Goal: Connect with others: Connect with others

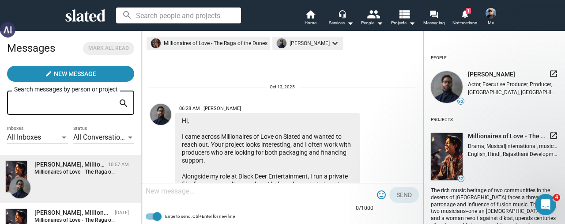
scroll to position [179, 0]
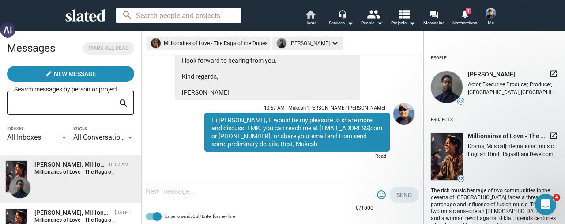
click at [312, 13] on mat-icon "home" at bounding box center [310, 14] width 11 height 11
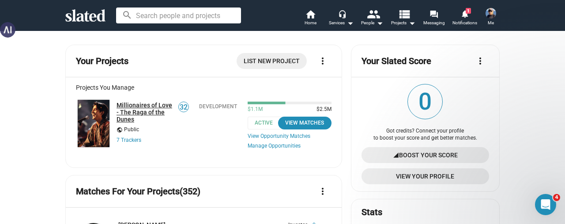
click at [139, 114] on link "Millionaires of Love - The Raga of the Dunes" at bounding box center [145, 112] width 56 height 21
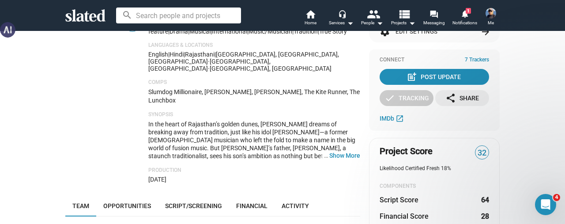
scroll to position [177, 0]
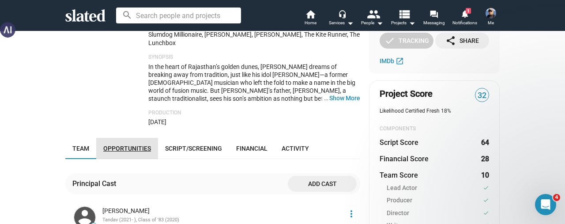
click at [128, 145] on span "Opportunities" at bounding box center [127, 148] width 48 height 7
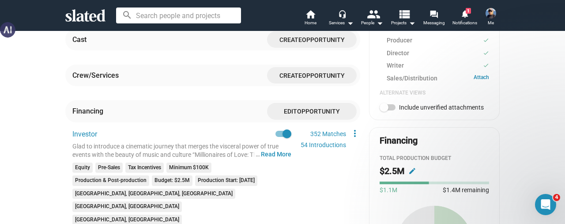
scroll to position [350, 0]
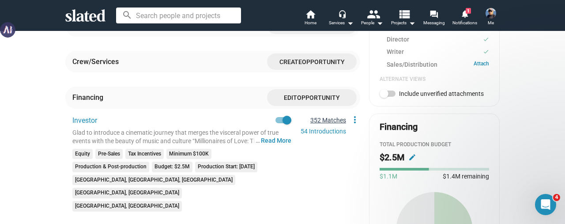
click at [314, 117] on link "352 Matches" at bounding box center [328, 120] width 36 height 7
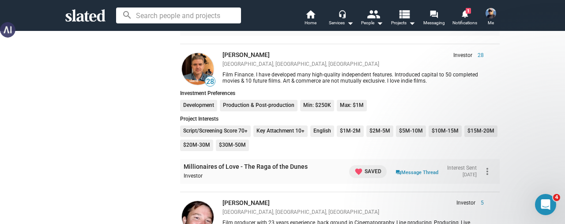
scroll to position [618, 0]
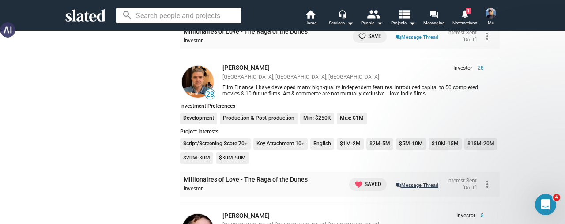
click at [412, 184] on link "question_answer Message Thread" at bounding box center [416, 184] width 43 height 9
click at [400, 184] on link "question_answer Message Thread" at bounding box center [416, 184] width 43 height 9
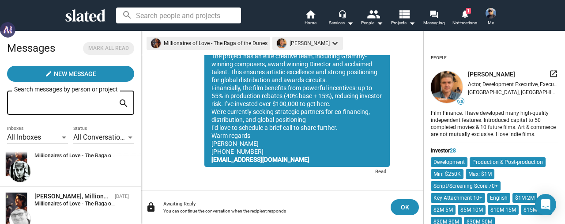
scroll to position [88, 0]
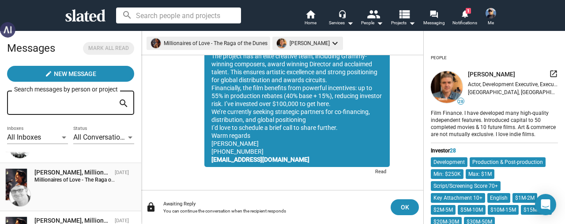
click at [78, 173] on div "John Hunt, Millionaires of Love - The Raga of the Dunes" at bounding box center [72, 172] width 77 height 8
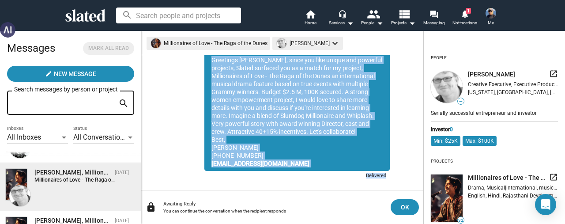
scroll to position [84, 0]
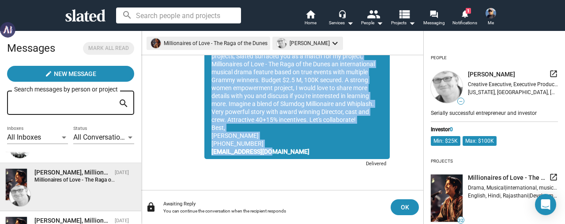
drag, startPoint x: 205, startPoint y: 91, endPoint x: 290, endPoint y: 154, distance: 105.4
click at [290, 154] on div "Greetings John, since you like unique and powerful projects, Slated surfaced yo…" at bounding box center [296, 100] width 185 height 118
copy div "Greetings John, since you like unique and powerful projects, Slated surfaced yo…"
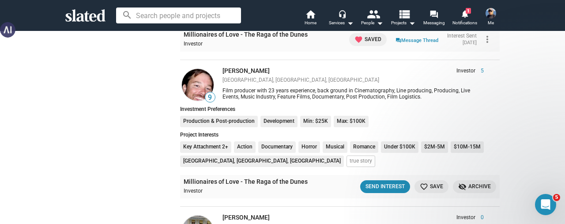
scroll to position [794, 0]
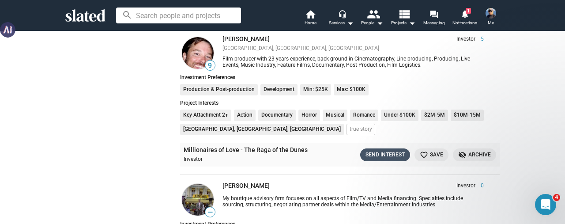
click at [375, 150] on div "Send Interest" at bounding box center [384, 154] width 39 height 9
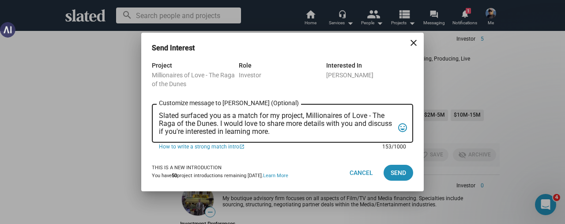
scroll to position [0, 0]
drag, startPoint x: 298, startPoint y: 130, endPoint x: 142, endPoint y: 113, distance: 157.6
click at [142, 113] on div "Project Millionaires of Love - The Raga of the Dunes Role Investor Interested I…" at bounding box center [282, 107] width 282 height 94
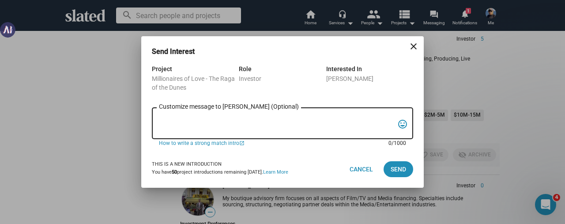
paste textarea "Greetings [PERSON_NAME], since you like unique and powerful projects, Slated su…"
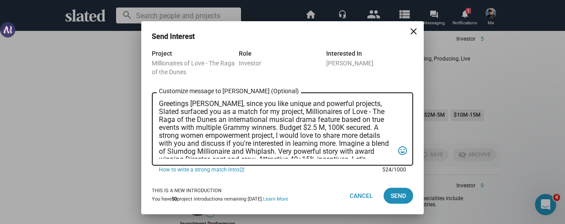
click at [207, 106] on textarea "Greetings [PERSON_NAME], since you like unique and powerful projects, Slated su…" at bounding box center [276, 129] width 235 height 59
drag, startPoint x: 256, startPoint y: 113, endPoint x: 263, endPoint y: 108, distance: 8.0
click at [257, 112] on textarea "Greetings Aaron, since you like unique and powerful projects, Slated surfaced y…" at bounding box center [276, 129] width 235 height 59
drag, startPoint x: 375, startPoint y: 128, endPoint x: 278, endPoint y: 140, distance: 97.8
click at [278, 140] on textarea "Greetings Aaron, since you like unique and powerful projects, Slated surfaced y…" at bounding box center [276, 129] width 235 height 59
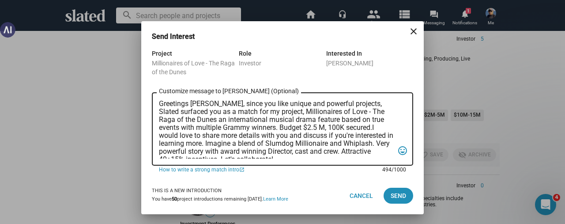
click at [359, 129] on textarea "Greetings Aaron, since you like unique and powerful projects, Slated surfaced y…" at bounding box center [276, 129] width 235 height 59
click at [363, 128] on textarea "Greetings Aaron, since you like unique and powerful projects, Slated surfaced y…" at bounding box center [276, 129] width 235 height 59
click at [373, 127] on textarea "Greetings Aaron, since you like unique and powerful projects, Slated surfaced y…" at bounding box center [276, 129] width 235 height 59
type textarea "Greetings Aaron, since you like unique and powerful projects, Slated surfaced y…"
click at [396, 194] on span "Send" at bounding box center [398, 196] width 15 height 16
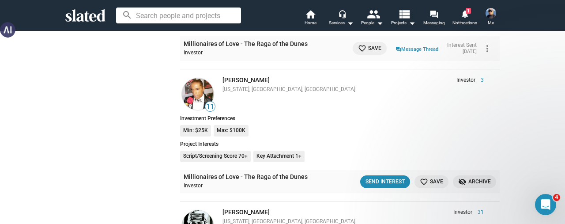
scroll to position [3310, 0]
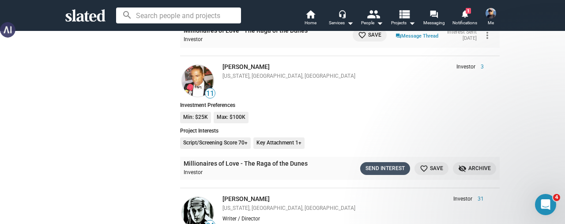
click at [375, 164] on div "Send Interest" at bounding box center [384, 168] width 39 height 9
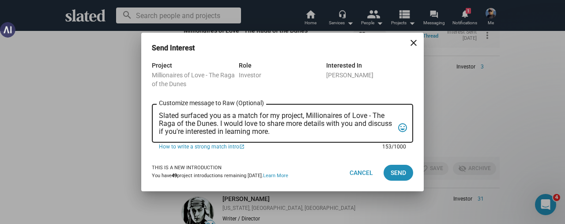
scroll to position [0, 0]
drag, startPoint x: 306, startPoint y: 132, endPoint x: 138, endPoint y: 113, distance: 169.1
click at [138, 113] on div "Send Interest close Project Millionaires of Love - The Raga of the Dunes Role I…" at bounding box center [282, 112] width 565 height 224
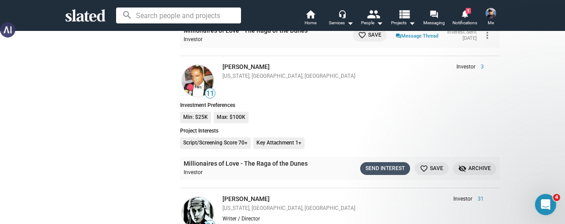
click at [370, 164] on div "Send Interest" at bounding box center [384, 168] width 39 height 9
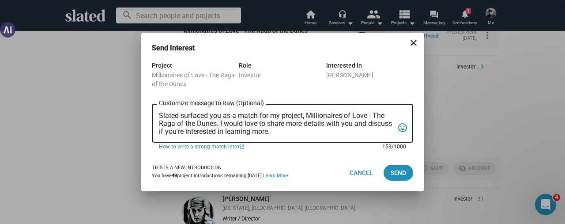
drag, startPoint x: 301, startPoint y: 132, endPoint x: 153, endPoint y: 114, distance: 149.4
click at [153, 114] on div "Slated surfaced you as a match for my project, Millionaires of Love - The Raga …" at bounding box center [282, 122] width 261 height 40
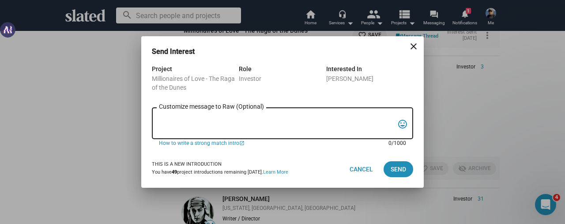
paste textarea "Greetings [PERSON_NAME], since you like unique and powerful projects, Slated su…"
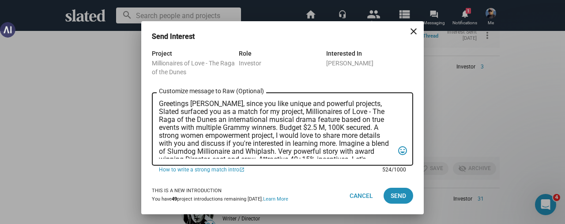
click at [205, 104] on textarea "Greetings [PERSON_NAME], since you like unique and powerful projects, Slated su…" at bounding box center [276, 129] width 235 height 59
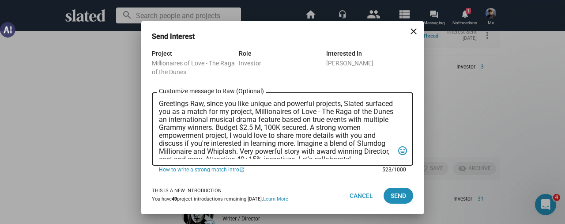
drag, startPoint x: 375, startPoint y: 128, endPoint x: 277, endPoint y: 138, distance: 98.9
click at [277, 138] on textarea "Greetings Raw, since you like unique and powerful projects, Slated surfaced you…" at bounding box center [276, 129] width 235 height 59
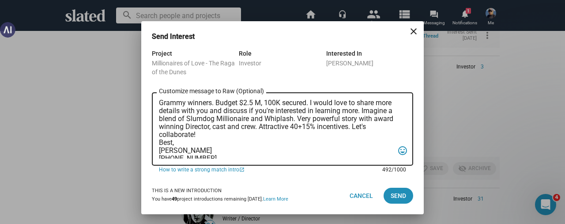
scroll to position [37, 0]
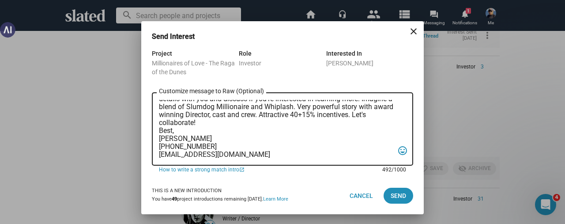
click at [172, 122] on textarea "Greetings Raw, since you like unique and powerful projects, Slated surfaced you…" at bounding box center [276, 129] width 235 height 59
type textarea "Greetings Raw, since you like unique and powerful projects, Slated surfaced you…"
click at [395, 193] on span "Send" at bounding box center [398, 196] width 15 height 16
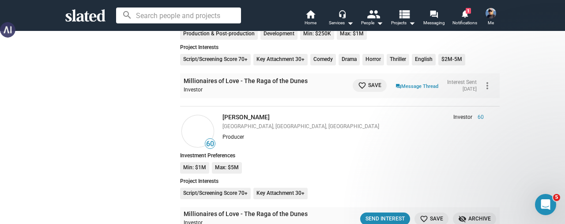
scroll to position [5868, 0]
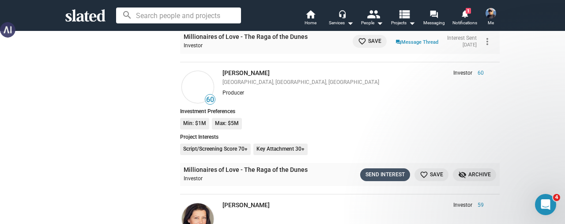
click at [379, 170] on div "Send Interest" at bounding box center [384, 174] width 39 height 9
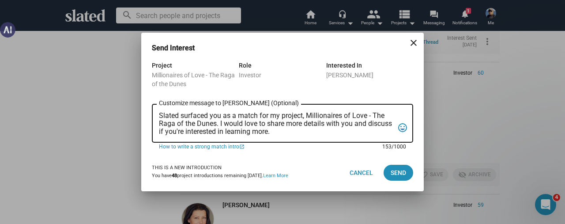
scroll to position [0, 0]
drag, startPoint x: 316, startPoint y: 133, endPoint x: 122, endPoint y: 115, distance: 194.1
click at [122, 115] on div "Send Interest close Project Millionaires of Love - The Raga of the Dunes Role I…" at bounding box center [282, 112] width 565 height 224
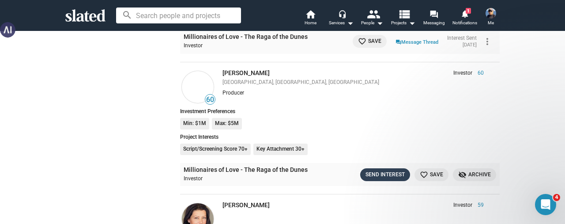
click at [362, 168] on button "Send Interest" at bounding box center [385, 174] width 50 height 13
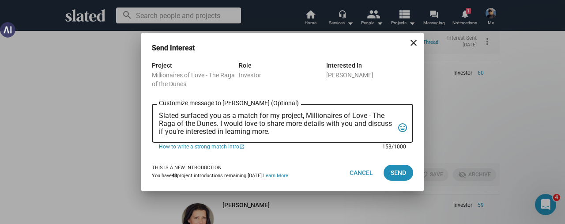
drag, startPoint x: 303, startPoint y: 133, endPoint x: 157, endPoint y: 114, distance: 146.9
click at [157, 114] on div "Slated surfaced you as a match for my project, Millionaires of Love - The Raga …" at bounding box center [282, 122] width 261 height 40
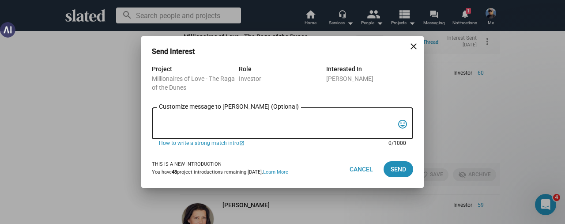
paste textarea "Greetings [PERSON_NAME], since you like unique and powerful projects, Slated su…"
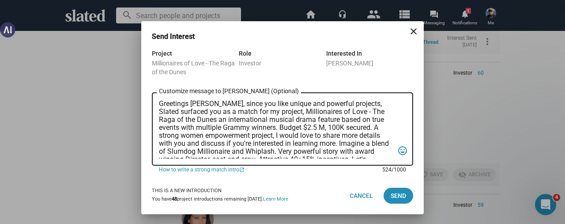
click at [206, 104] on textarea "Greetings [PERSON_NAME], since you like unique and powerful projects, Slated su…" at bounding box center [276, 129] width 235 height 59
drag, startPoint x: 376, startPoint y: 128, endPoint x: 278, endPoint y: 137, distance: 98.8
click at [278, 137] on textarea "Greetings Zev, since you like unique and powerful projects, Slated surfaced you…" at bounding box center [276, 129] width 235 height 59
type textarea "Greetings Zev, since you like unique and powerful projects, Slated surfaced you…"
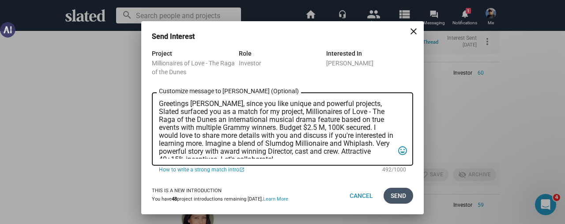
click at [396, 197] on span "Send" at bounding box center [398, 196] width 15 height 16
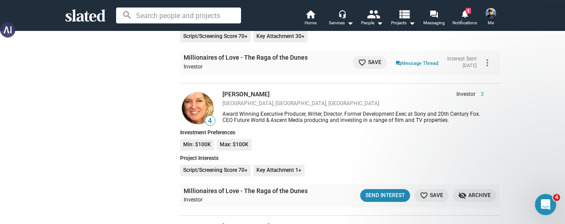
scroll to position [6133, 0]
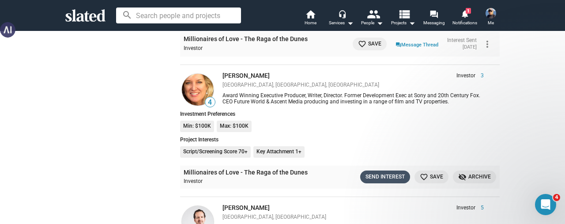
click at [385, 172] on div "Send Interest" at bounding box center [384, 176] width 39 height 9
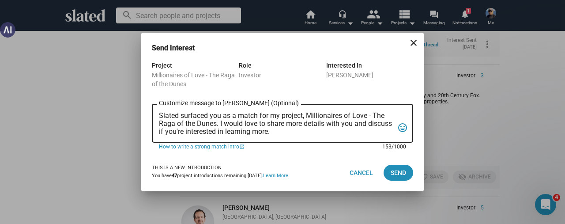
scroll to position [0, 0]
drag, startPoint x: 314, startPoint y: 132, endPoint x: 154, endPoint y: 115, distance: 160.2
click at [154, 115] on div "Slated surfaced you as a match for my project, Millionaires of Love - The Raga …" at bounding box center [282, 122] width 261 height 40
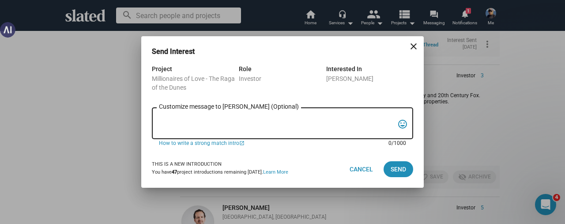
paste textarea "Greetings [PERSON_NAME], since you like unique and powerful projects, Slated su…"
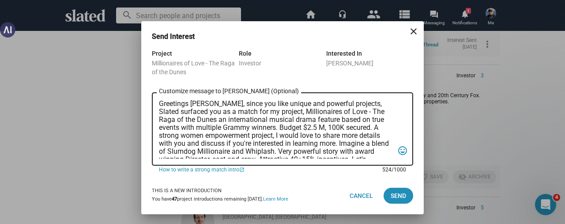
click at [206, 104] on textarea "Greetings [PERSON_NAME], since you like unique and powerful projects, Slated su…" at bounding box center [276, 129] width 235 height 59
type textarea "Greetings Fiona, since you like unique and powerful projects, Slated surfaced y…"
click at [395, 196] on span "Send" at bounding box center [398, 196] width 15 height 16
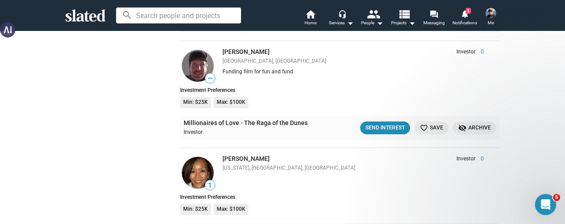
scroll to position [7369, 0]
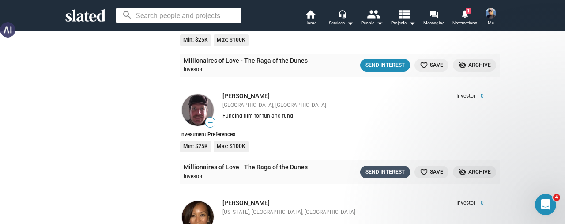
click at [381, 167] on div "Send Interest" at bounding box center [384, 171] width 39 height 9
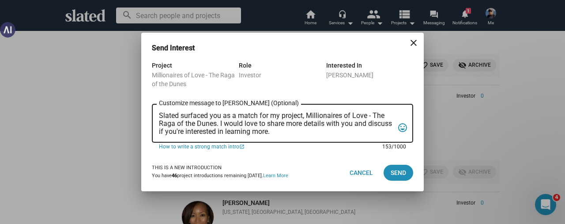
scroll to position [0, 0]
drag, startPoint x: 302, startPoint y: 133, endPoint x: 148, endPoint y: 110, distance: 156.2
click at [148, 110] on div "Project Millionaires of Love - The Raga of the Dunes Role Investor Interested I…" at bounding box center [282, 107] width 282 height 94
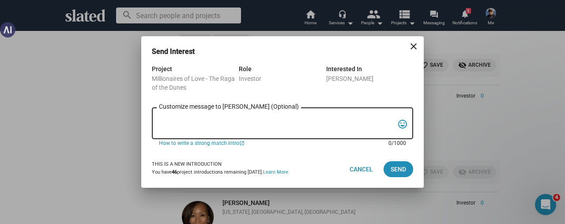
paste textarea "Greetings [PERSON_NAME], since you like unique and powerful projects, Slated su…"
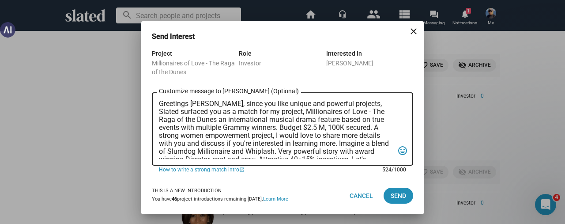
click at [205, 104] on textarea "Greetings [PERSON_NAME], since you like unique and powerful projects, Slated su…" at bounding box center [276, 129] width 235 height 59
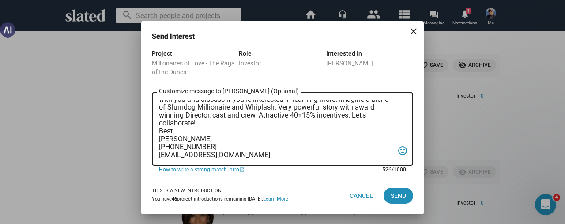
scroll to position [45, 0]
type textarea "Greetings Konrad, since you like unique and powerful projects, Slated surfaced …"
click at [405, 197] on span "Send" at bounding box center [398, 196] width 15 height 16
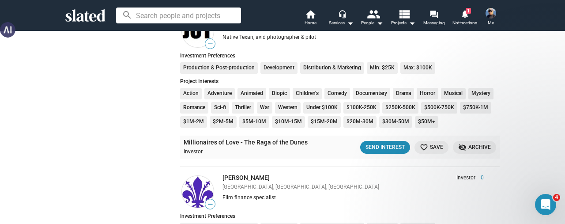
scroll to position [7678, 0]
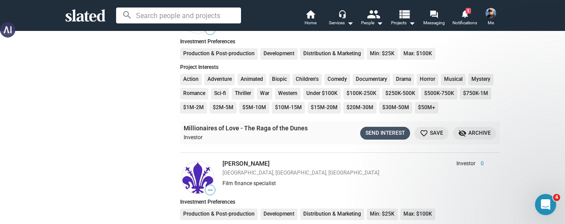
click at [373, 128] on div "Send Interest" at bounding box center [384, 132] width 39 height 9
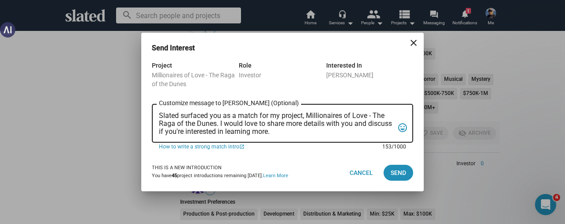
scroll to position [0, 0]
drag, startPoint x: 311, startPoint y: 129, endPoint x: 152, endPoint y: 111, distance: 159.9
click at [152, 111] on div "Slated surfaced you as a match for my project, Millionaires of Love - The Raga …" at bounding box center [282, 122] width 261 height 40
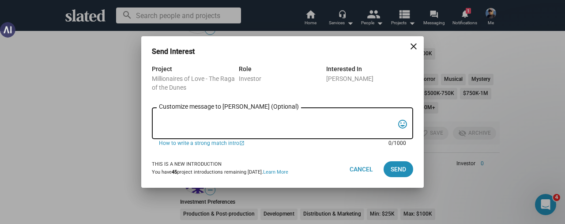
paste textarea "Greetings [PERSON_NAME], since you like unique and powerful projects, Slated su…"
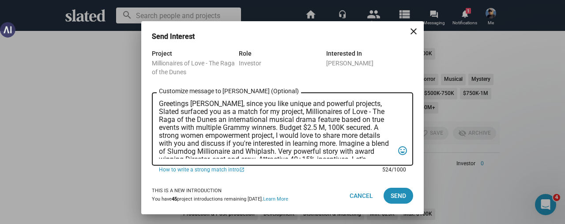
click at [205, 103] on textarea "Greetings [PERSON_NAME], since you like unique and powerful projects, Slated su…" at bounding box center [276, 129] width 235 height 59
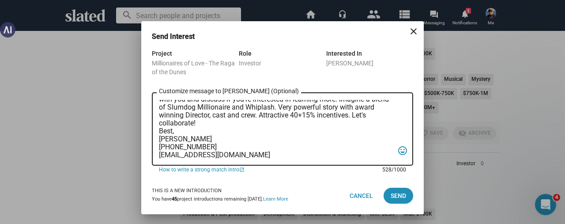
scroll to position [45, 0]
type textarea "Greetings Jonathan, since you like unique and powerful projects, Slated surface…"
click at [396, 199] on span "Send" at bounding box center [398, 196] width 15 height 16
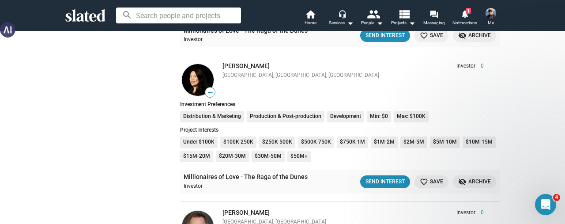
scroll to position [8472, 0]
click at [367, 175] on button "Send Interest" at bounding box center [385, 181] width 50 height 13
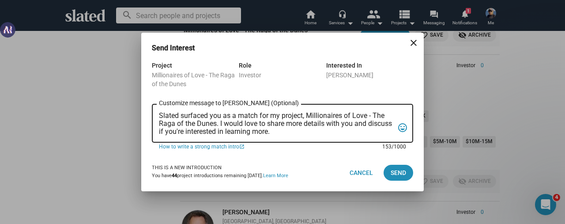
scroll to position [0, 0]
drag, startPoint x: 300, startPoint y: 129, endPoint x: 152, endPoint y: 114, distance: 148.6
click at [152, 114] on div "Slated surfaced you as a match for my project, Millionaires of Love - The Raga …" at bounding box center [282, 122] width 261 height 40
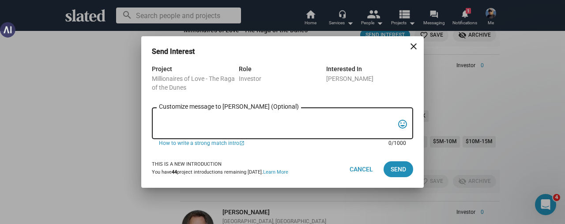
paste textarea "Greetings [PERSON_NAME], since you like unique and powerful projects, Slated su…"
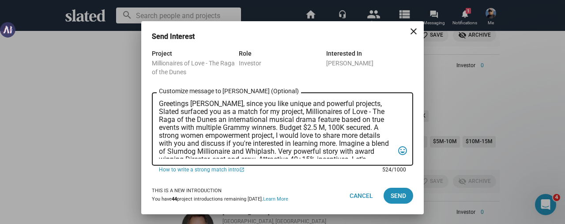
click at [206, 103] on textarea "Greetings [PERSON_NAME], since you like unique and powerful projects, Slated su…" at bounding box center [276, 129] width 235 height 59
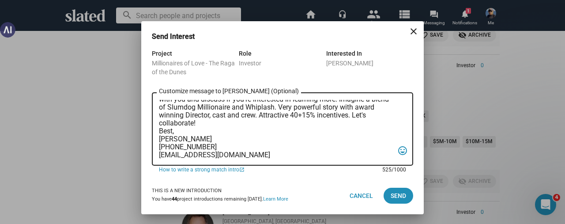
scroll to position [45, 0]
type textarea "Greetings Nancy, since you like unique and powerful projects, Slated surfaced y…"
click at [397, 195] on span "Send" at bounding box center [398, 196] width 15 height 16
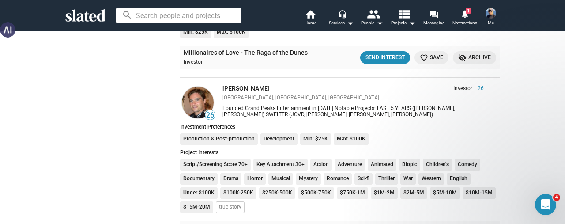
scroll to position [9840, 0]
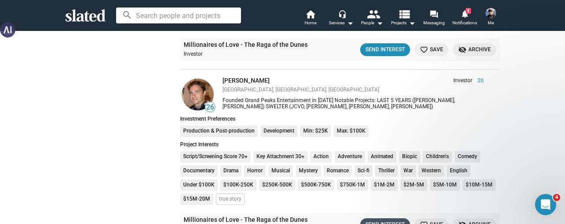
click at [379, 220] on div "Send Interest" at bounding box center [384, 224] width 39 height 9
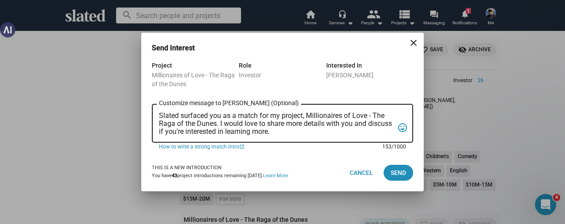
scroll to position [0, 0]
drag, startPoint x: 301, startPoint y: 133, endPoint x: 150, endPoint y: 114, distance: 152.9
click at [150, 114] on div "Project Millionaires of Love - The Raga of the Dunes Role Investor Interested I…" at bounding box center [282, 107] width 282 height 94
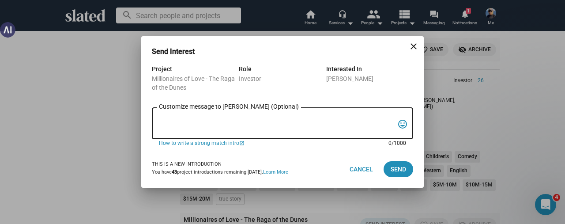
paste textarea "Greetings [PERSON_NAME], since you like unique and powerful projects, Slated su…"
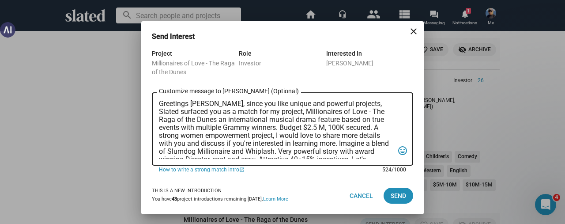
click at [206, 104] on textarea "Greetings [PERSON_NAME], since you like unique and powerful projects, Slated su…" at bounding box center [276, 129] width 235 height 59
type textarea "Greetings Alan, since you like unique and powerful projects, Slated surfaced yo…"
drag, startPoint x: 395, startPoint y: 195, endPoint x: 395, endPoint y: 199, distance: 4.9
click at [395, 199] on span "Send" at bounding box center [398, 196] width 15 height 16
click at [440, 178] on div "Send Interest close Project Millionaires of Love - The Raga of the Dunes Role I…" at bounding box center [282, 112] width 565 height 224
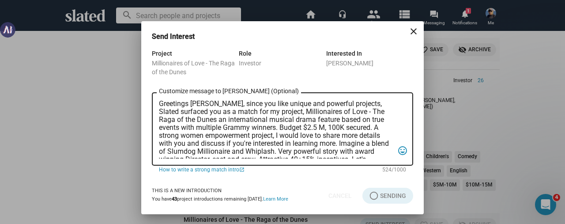
click at [265, 10] on div "Send Interest close Project Millionaires of Love - The Raga of the Dunes Role I…" at bounding box center [282, 112] width 565 height 224
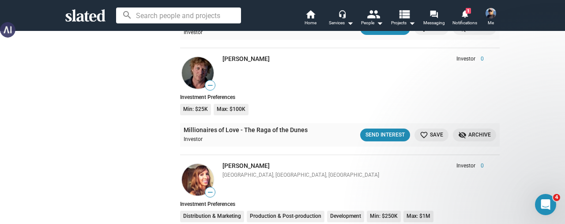
scroll to position [10414, 0]
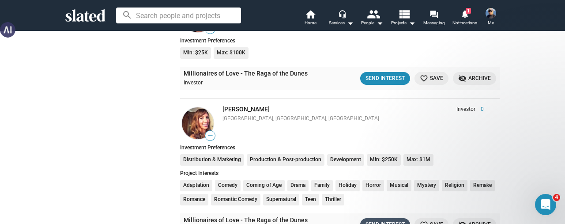
click at [375, 220] on div "Send Interest" at bounding box center [384, 224] width 39 height 9
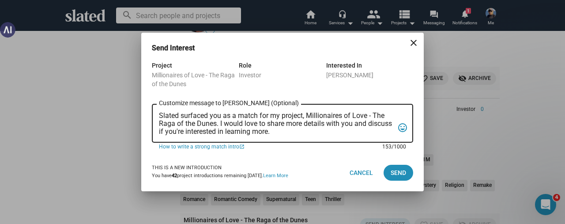
scroll to position [0, 0]
drag, startPoint x: 328, startPoint y: 132, endPoint x: 153, endPoint y: 115, distance: 176.4
click at [153, 115] on div "Slated surfaced you as a match for my project, Millionaires of Love - The Raga …" at bounding box center [282, 122] width 261 height 40
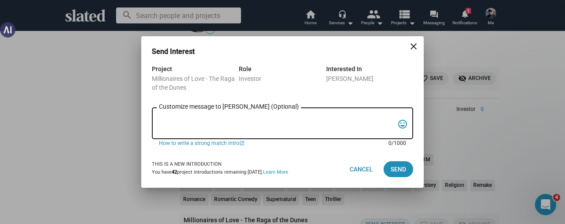
paste textarea "Greetings [PERSON_NAME], since you like unique and powerful projects, Slated su…"
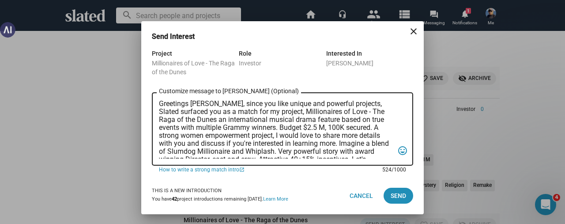
click at [207, 105] on textarea "Greetings [PERSON_NAME], since you like unique and powerful projects, Slated su…" at bounding box center [276, 129] width 235 height 59
type textarea "Greetings Jennifer, since you like unique and powerful projects, Slated surface…"
click at [398, 201] on span "Send" at bounding box center [398, 196] width 15 height 16
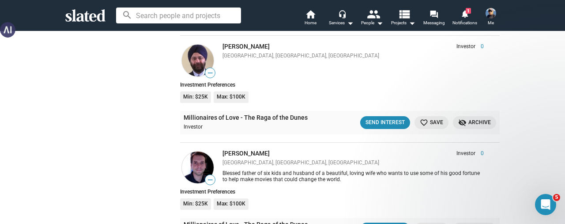
scroll to position [10723, 0]
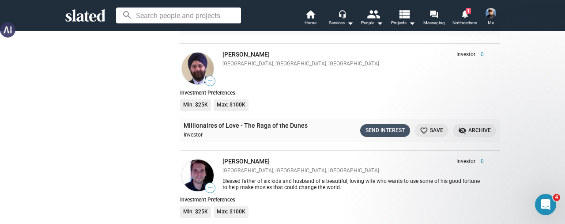
click at [376, 126] on div "Send Interest" at bounding box center [384, 130] width 39 height 9
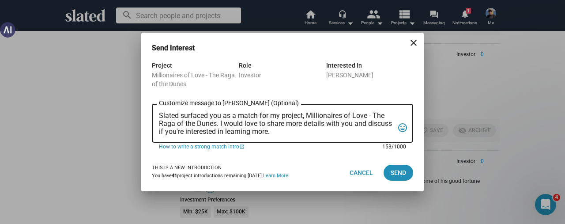
scroll to position [0, 0]
drag, startPoint x: 310, startPoint y: 134, endPoint x: 122, endPoint y: 118, distance: 189.1
click at [122, 118] on div "Send Interest close Project Millionaires of Love - The Raga of the Dunes Role I…" at bounding box center [282, 112] width 565 height 224
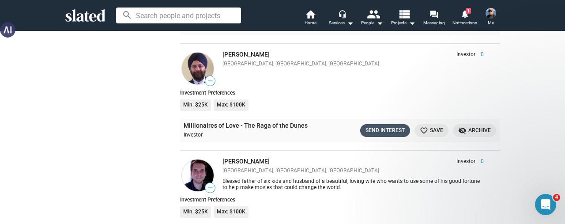
click at [376, 126] on div "Send Interest" at bounding box center [384, 130] width 39 height 9
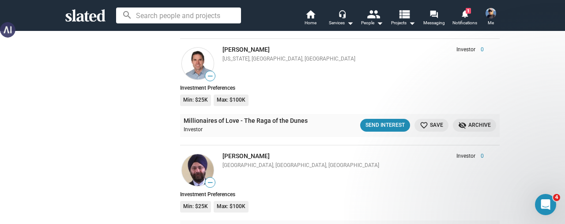
scroll to position [10635, 0]
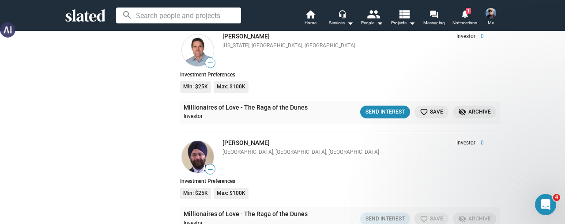
click at [321, 139] on div "— Baljit Oberoi Investor 0 Indianapolis, IN, US Investor 0" at bounding box center [340, 156] width 320 height 35
click at [297, 188] on ul "Min: $25K Max: $100K" at bounding box center [338, 195] width 322 height 14
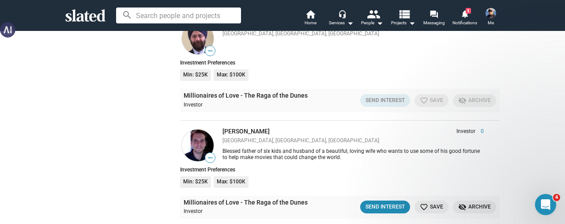
scroll to position [10767, 0]
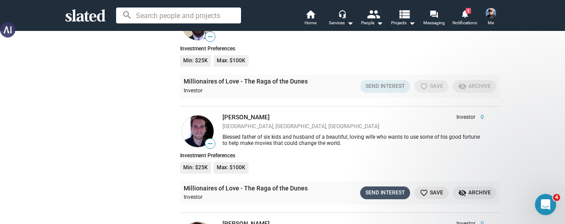
click at [373, 188] on div "Send Interest" at bounding box center [384, 192] width 39 height 9
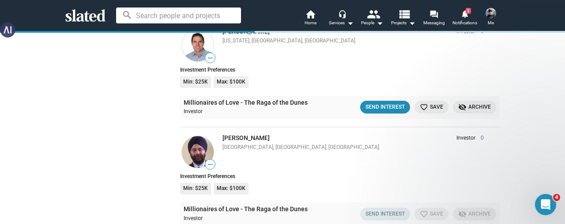
scroll to position [10635, 0]
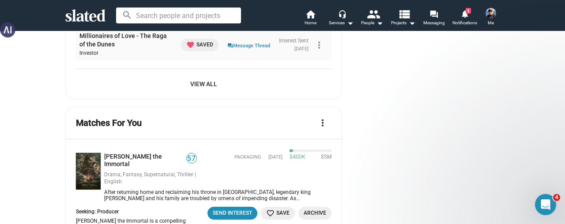
scroll to position [839, 0]
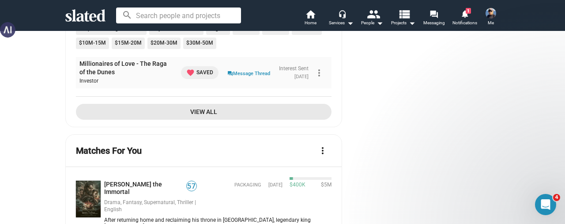
click at [202, 112] on span "View All" at bounding box center [203, 112] width 241 height 16
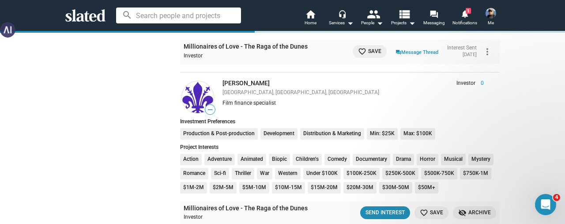
scroll to position [7341, 0]
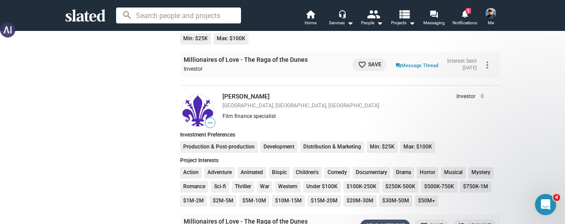
click at [366, 221] on div "Send Interest" at bounding box center [384, 225] width 39 height 9
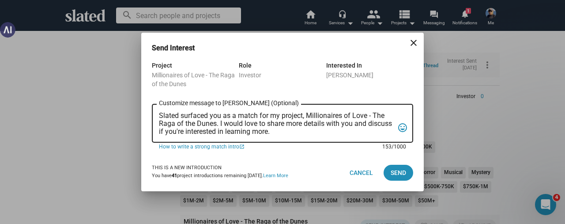
scroll to position [0, 0]
drag, startPoint x: 297, startPoint y: 132, endPoint x: 147, endPoint y: 111, distance: 150.6
click at [147, 111] on div "Project Millionaires of Love - The Raga of the Dunes Role Investor Interested I…" at bounding box center [282, 107] width 282 height 94
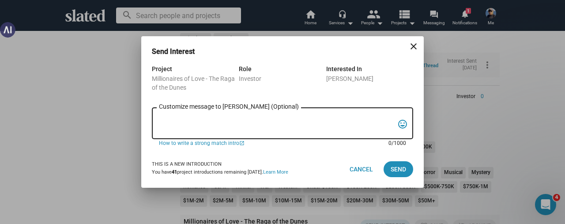
paste textarea "Greetings [PERSON_NAME], since you like unique and powerful projects, Slated su…"
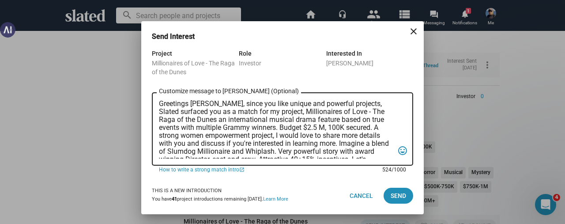
click at [205, 105] on textarea "Greetings [PERSON_NAME], since you like unique and powerful projects, Slated su…" at bounding box center [276, 129] width 235 height 59
click at [251, 105] on textarea "Greetings [PERSON_NAME], since you like unique and powerful projects, Slated su…" at bounding box center [276, 129] width 235 height 59
drag, startPoint x: 261, startPoint y: 101, endPoint x: 247, endPoint y: 102, distance: 14.2
click at [247, 102] on textarea "Greetings [PERSON_NAME], since you like unique and powerful projects, Slated su…" at bounding box center [276, 129] width 235 height 59
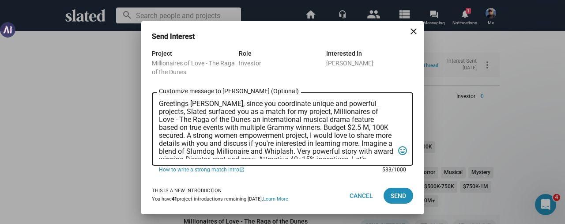
click at [379, 102] on textarea "Greetings [PERSON_NAME], since you coordinate unique and powerful projects, Sla…" at bounding box center [276, 129] width 235 height 59
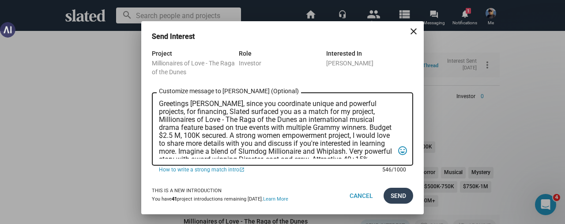
type textarea "Greetings [PERSON_NAME], since you coordinate unique and powerful projects, for…"
click at [395, 195] on span "Send" at bounding box center [398, 196] width 15 height 16
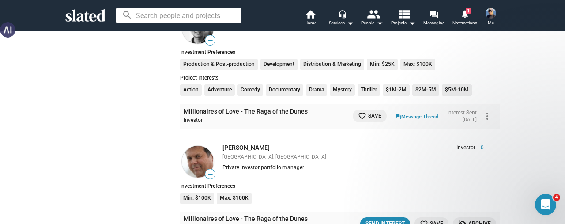
scroll to position [8489, 0]
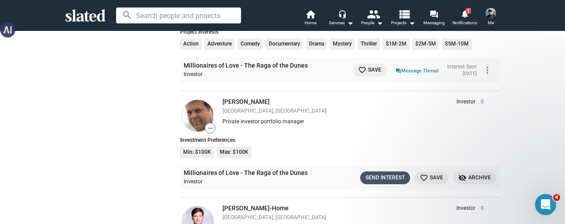
click at [371, 173] on div "Send Interest" at bounding box center [384, 177] width 39 height 9
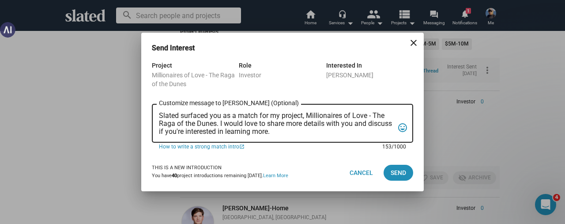
scroll to position [0, 0]
drag, startPoint x: 309, startPoint y: 134, endPoint x: 151, endPoint y: 116, distance: 158.5
click at [151, 116] on div "Project Millionaires of Love - The Raga of the Dunes Role Investor Interested I…" at bounding box center [282, 107] width 282 height 94
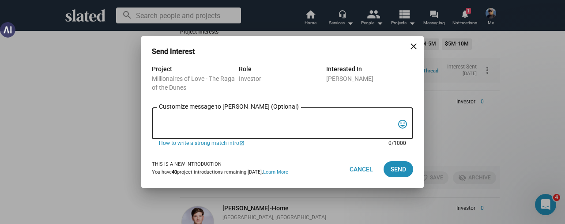
paste textarea "Greetings [PERSON_NAME], since you like unique and powerful projects, Slated su…"
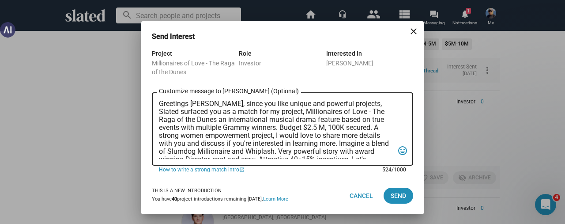
click at [206, 104] on textarea "Greetings [PERSON_NAME], since you like unique and powerful projects, Slated su…" at bounding box center [276, 129] width 235 height 59
type textarea "Greetings [PERSON_NAME], since you like unique and powerful projects, Slated su…"
click at [395, 195] on span "Send" at bounding box center [398, 196] width 15 height 16
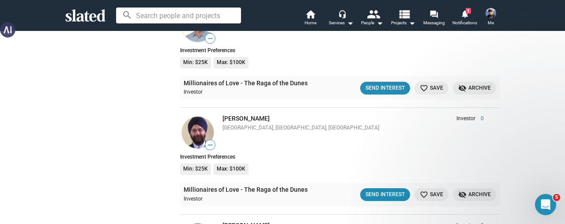
scroll to position [10519, 0]
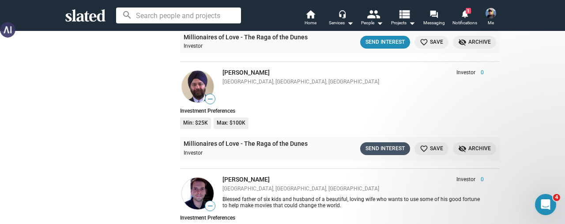
click at [376, 144] on div "Send Interest" at bounding box center [384, 148] width 39 height 9
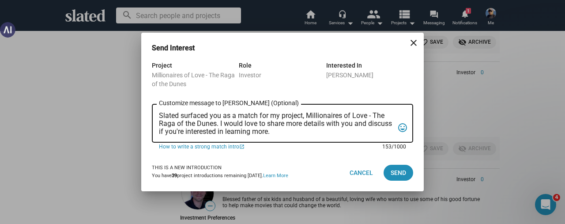
scroll to position [0, 0]
drag, startPoint x: 309, startPoint y: 132, endPoint x: 145, endPoint y: 113, distance: 165.2
click at [145, 113] on div "Project Millionaires of Love - The Raga of the Dunes Role Investor Interested I…" at bounding box center [282, 107] width 282 height 94
click at [308, 125] on textarea "Slated surfaced you as a match for my project, Millionaires of Love - The Raga …" at bounding box center [276, 124] width 235 height 24
click at [308, 132] on textarea "Slated surfaced you as a match for my project, Millionaires of Love - The Raga …" at bounding box center [276, 124] width 235 height 24
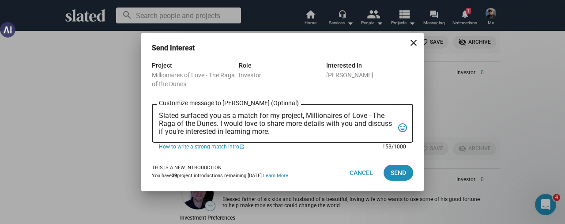
paste textarea "Greetings [PERSON_NAME], since you like unique and powerful projects, Slated su…"
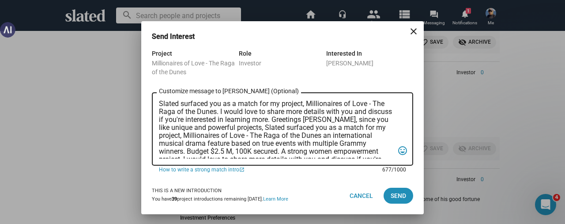
drag, startPoint x: 350, startPoint y: 120, endPoint x: 332, endPoint y: 120, distance: 18.5
click at [332, 120] on textarea "Slated surfaced you as a match for my project, Millionaires of Love - The Raga …" at bounding box center [276, 129] width 235 height 59
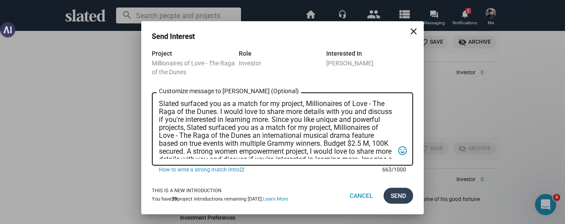
type textarea "Slated surfaced you as a match for my project, Millionaires of Love - The Raga …"
click at [400, 197] on span "Send" at bounding box center [398, 196] width 15 height 16
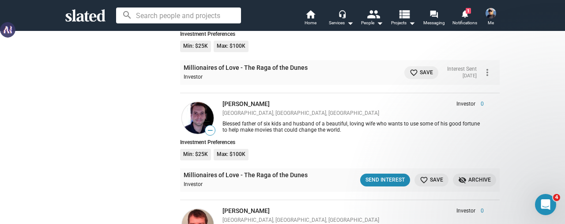
scroll to position [10607, 0]
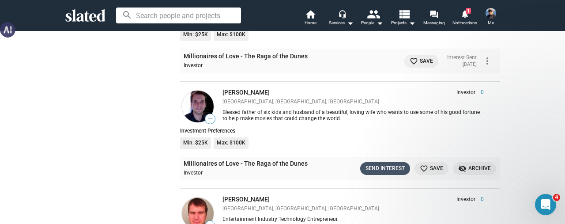
click at [369, 164] on div "Send Interest" at bounding box center [384, 168] width 39 height 9
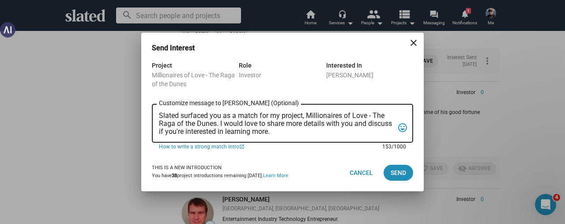
scroll to position [0, 0]
drag, startPoint x: 306, startPoint y: 132, endPoint x: 140, endPoint y: 110, distance: 167.3
click at [140, 110] on div "Send Interest close Project Millionaires of Love - The Raga of the Dunes Role I…" at bounding box center [282, 112] width 565 height 224
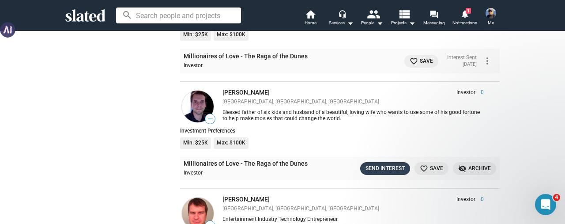
click at [376, 164] on div "Send Interest" at bounding box center [384, 168] width 39 height 9
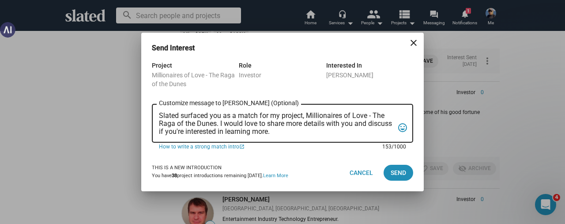
drag, startPoint x: 313, startPoint y: 133, endPoint x: 145, endPoint y: 113, distance: 169.3
click at [145, 113] on div "Project Millionaires of Love - The Raga of the Dunes Role Investor Interested I…" at bounding box center [282, 107] width 282 height 94
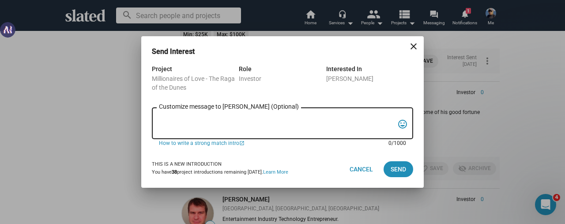
paste textarea "Greetings [PERSON_NAME], since you like unique and powerful projects, Slated su…"
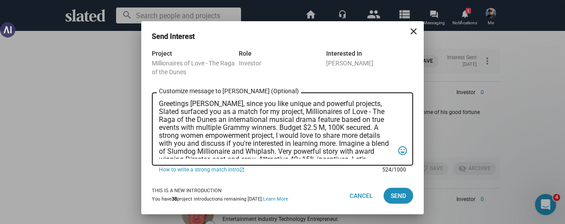
click at [206, 103] on textarea "Greetings [PERSON_NAME], since you like unique and powerful projects, Slated su…" at bounding box center [276, 129] width 235 height 59
type textarea "Greetings [PERSON_NAME], since you like unique and powerful projects, Slated su…"
click at [398, 193] on span "Send" at bounding box center [398, 196] width 15 height 16
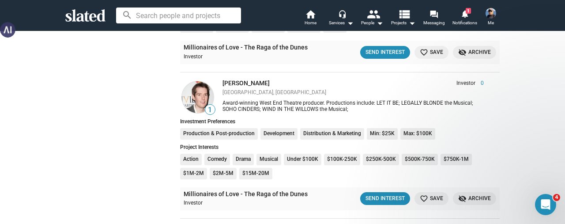
scroll to position [10872, 0]
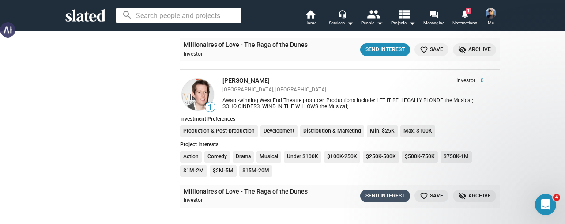
click at [370, 189] on button "Send Interest" at bounding box center [385, 195] width 50 height 13
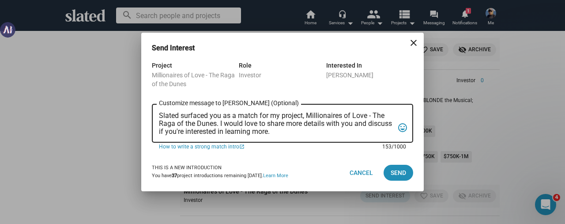
scroll to position [0, 0]
drag, startPoint x: 308, startPoint y: 132, endPoint x: 144, endPoint y: 111, distance: 164.7
click at [144, 111] on div "Project Millionaires of Love - The Raga of the Dunes Role Investor Interested I…" at bounding box center [282, 107] width 282 height 94
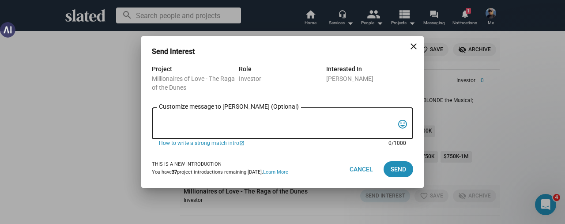
paste textarea "Greetings [PERSON_NAME], since you like unique and powerful projects, Slated su…"
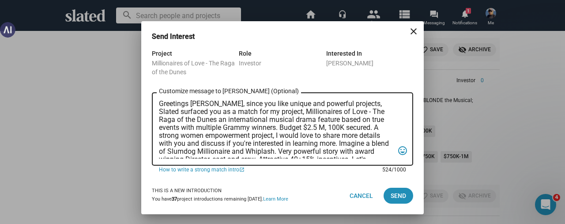
click at [205, 105] on textarea "Greetings [PERSON_NAME], since you like unique and powerful projects, Slated su…" at bounding box center [276, 129] width 235 height 59
type textarea "Greetings [PERSON_NAME], since you like unique and powerful projects, Slated su…"
click at [392, 193] on span "Send" at bounding box center [398, 196] width 15 height 16
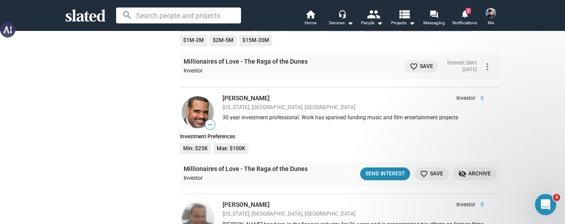
scroll to position [11004, 0]
click at [369, 169] on div "Send Interest" at bounding box center [384, 173] width 39 height 9
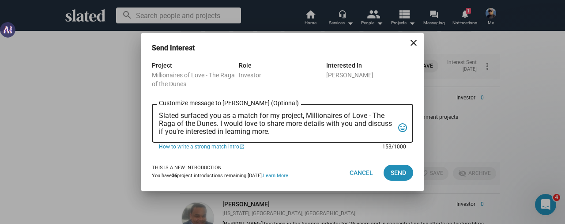
scroll to position [0, 0]
drag, startPoint x: 314, startPoint y: 129, endPoint x: 150, endPoint y: 113, distance: 165.4
click at [150, 113] on div "Project Millionaires of Love - The Raga of the Dunes Role Investor Interested I…" at bounding box center [282, 107] width 282 height 94
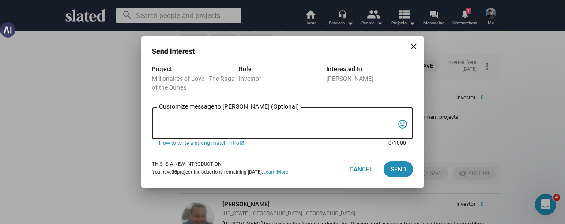
paste textarea "Greetings [PERSON_NAME], since you like unique and powerful projects, Slated su…"
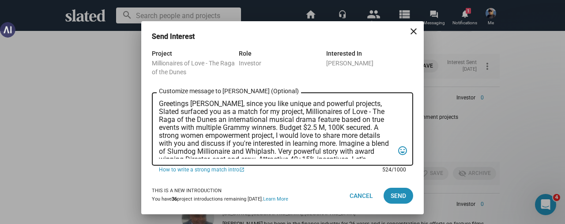
click at [207, 105] on textarea "Greetings [PERSON_NAME], since you like unique and powerful projects, Slated su…" at bounding box center [276, 129] width 235 height 59
type textarea "Greetings [PERSON_NAME], since you like unique and powerful projects, Slated su…"
click at [394, 197] on span "Send" at bounding box center [398, 196] width 15 height 16
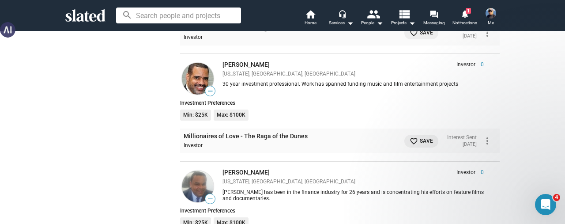
scroll to position [11137, 0]
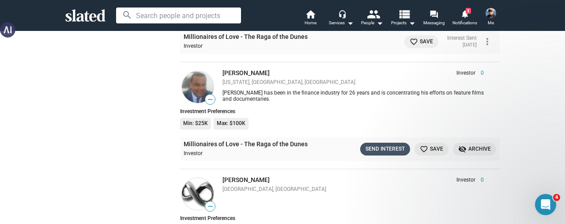
click at [379, 144] on div "Send Interest" at bounding box center [384, 148] width 39 height 9
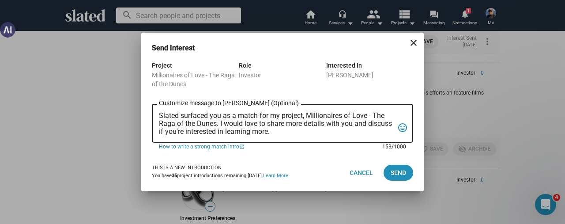
scroll to position [0, 0]
drag, startPoint x: 302, startPoint y: 132, endPoint x: 148, endPoint y: 114, distance: 155.0
click at [148, 114] on div "Project Millionaires of Love - The Raga of the Dunes Role Investor Interested I…" at bounding box center [282, 107] width 282 height 94
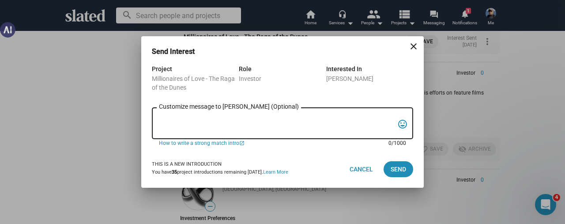
paste textarea "Greetings [PERSON_NAME], since you like unique and powerful projects, Slated su…"
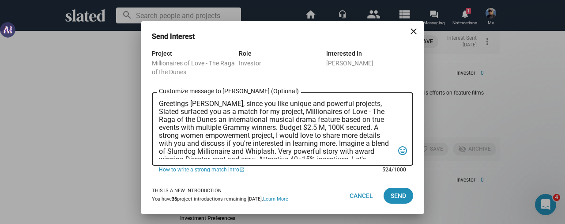
click at [205, 105] on textarea "Greetings [PERSON_NAME], since you like unique and powerful projects, Slated su…" at bounding box center [276, 129] width 235 height 59
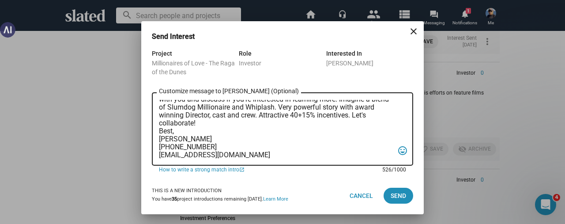
scroll to position [45, 0]
type textarea "Greetings [PERSON_NAME], since you like unique and powerful projects, Slated su…"
click at [391, 194] on span "Send" at bounding box center [398, 196] width 15 height 16
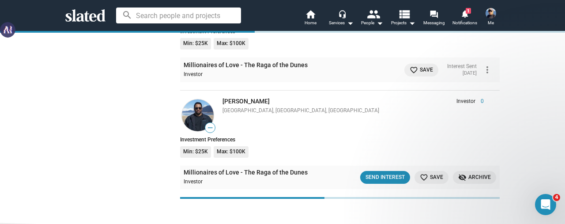
scroll to position [11843, 0]
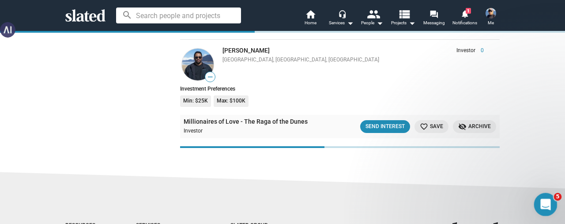
click at [545, 202] on icon "Open Intercom Messenger" at bounding box center [544, 203] width 15 height 15
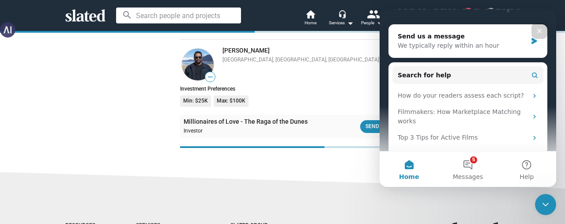
scroll to position [116, 0]
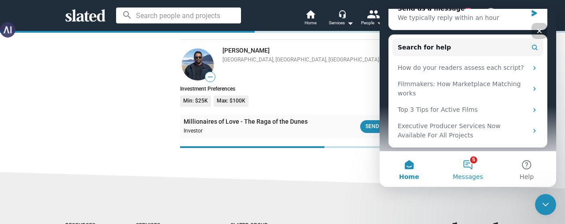
click at [474, 166] on button "5 Messages" at bounding box center [467, 168] width 59 height 35
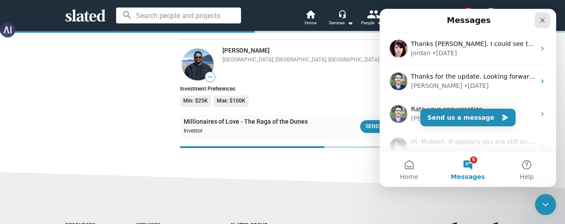
click at [548, 21] on div "Close" at bounding box center [542, 20] width 16 height 16
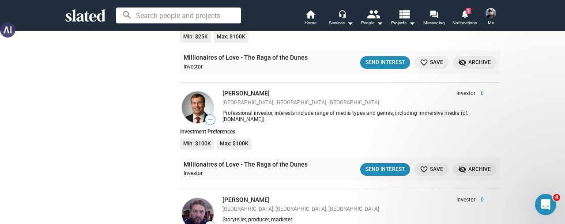
scroll to position [12858, 0]
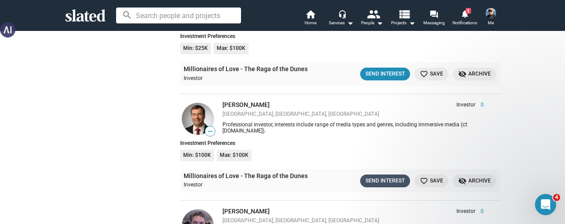
click at [372, 176] on div "Send Interest" at bounding box center [384, 180] width 39 height 9
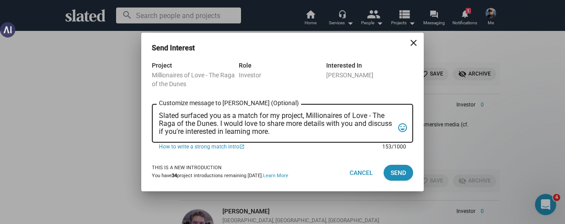
scroll to position [0, 0]
drag, startPoint x: 313, startPoint y: 131, endPoint x: 155, endPoint y: 117, distance: 158.2
click at [155, 117] on div "Slated surfaced you as a match for my project, Millionaires of Love - The Raga …" at bounding box center [282, 122] width 261 height 40
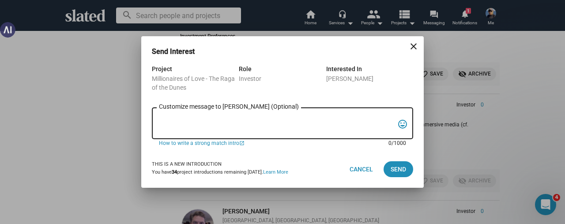
paste textarea "Greetings [PERSON_NAME], since you like unique and powerful projects, Slated su…"
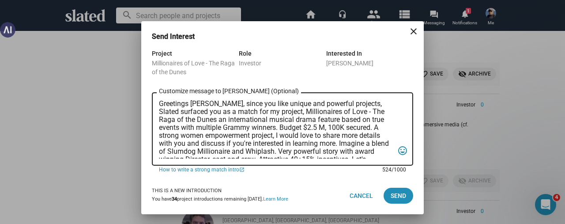
scroll to position [45, 0]
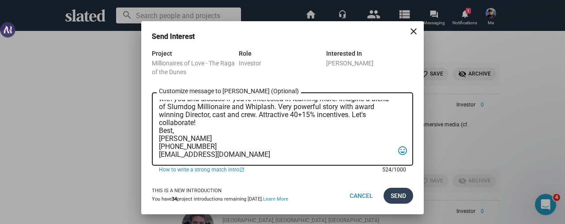
type textarea "Greetings [PERSON_NAME], since you like unique and powerful projects, Slated su…"
click at [400, 198] on span "Send" at bounding box center [398, 196] width 15 height 16
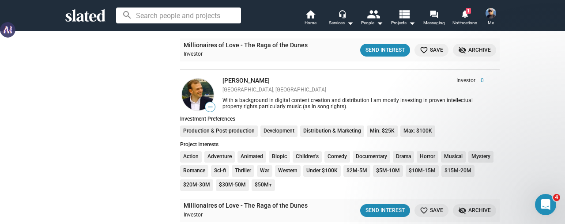
scroll to position [13079, 0]
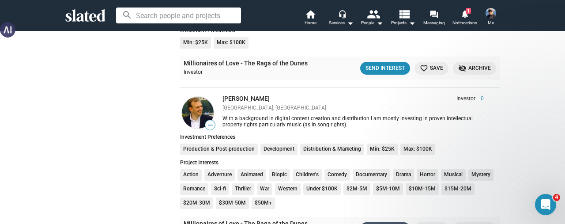
click at [365, 223] on div "Send Interest" at bounding box center [384, 228] width 39 height 9
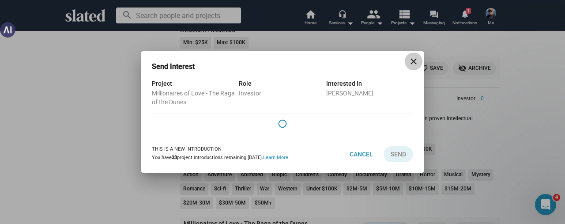
click at [410, 62] on mat-icon "close" at bounding box center [413, 61] width 11 height 11
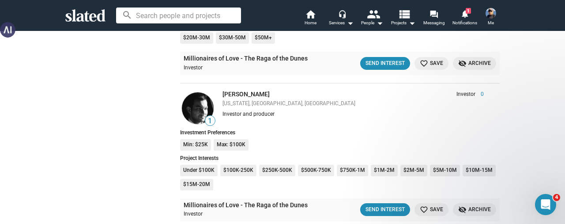
scroll to position [13255, 0]
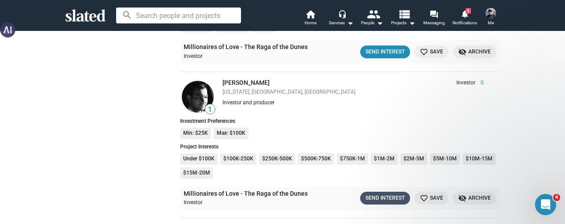
click at [391, 193] on div "Send Interest" at bounding box center [384, 197] width 39 height 9
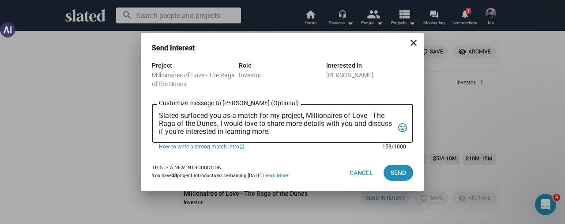
scroll to position [0, 0]
drag, startPoint x: 311, startPoint y: 132, endPoint x: 141, endPoint y: 116, distance: 170.2
click at [141, 116] on div "Project Millionaires of Love - The Raga of the Dunes Role Investor Interested I…" at bounding box center [282, 107] width 282 height 94
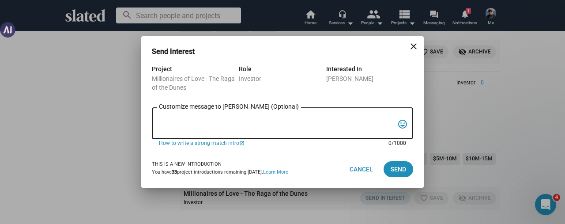
paste textarea "Greetings [PERSON_NAME], since you like unique and powerful projects, Slated su…"
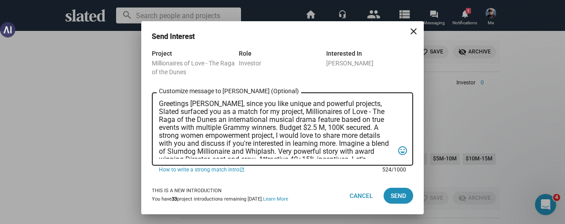
drag, startPoint x: 375, startPoint y: 127, endPoint x: 278, endPoint y: 135, distance: 97.4
click at [278, 135] on textarea "Greetings [PERSON_NAME], since you like unique and powerful projects, Slated su…" at bounding box center [276, 129] width 235 height 59
click at [206, 105] on textarea "Greetings [PERSON_NAME], since you like unique and powerful projects, Slated su…" at bounding box center [276, 129] width 235 height 59
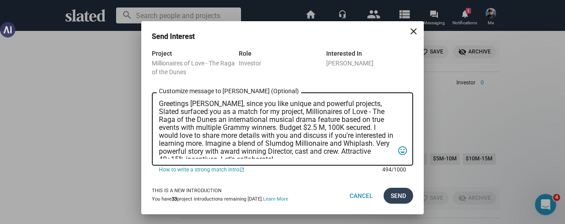
type textarea "Greetings [PERSON_NAME], since you like unique and powerful projects, Slated su…"
click at [395, 196] on span "Send" at bounding box center [398, 196] width 15 height 16
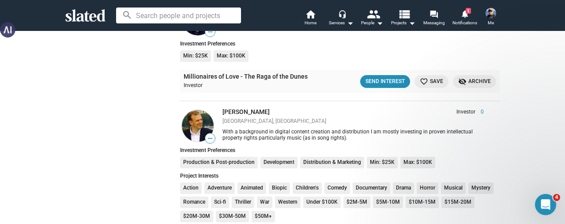
scroll to position [13079, 0]
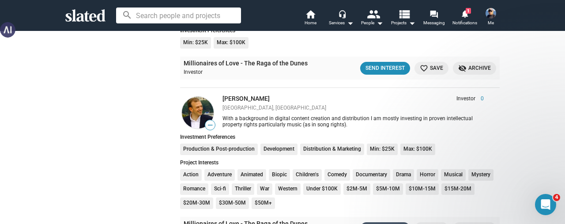
click at [381, 223] on div "Send Interest" at bounding box center [384, 228] width 39 height 9
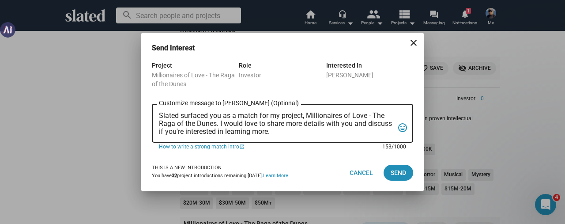
scroll to position [0, 0]
drag, startPoint x: 306, startPoint y: 132, endPoint x: 154, endPoint y: 118, distance: 152.5
click at [154, 118] on div "Slated surfaced you as a match for my project, Millionaires of Love - The Raga …" at bounding box center [282, 122] width 261 height 40
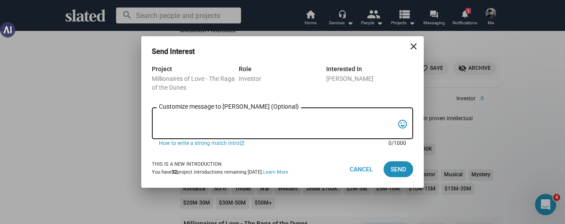
paste textarea "Greetings [PERSON_NAME], since you like unique and powerful projects, Slated su…"
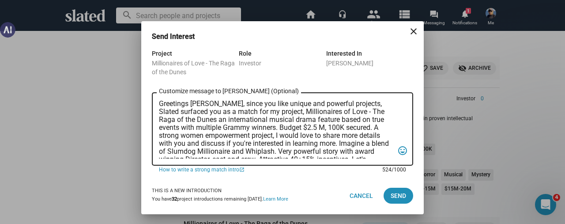
click at [205, 106] on textarea "Greetings [PERSON_NAME], since you like unique and powerful projects, Slated su…" at bounding box center [276, 129] width 235 height 59
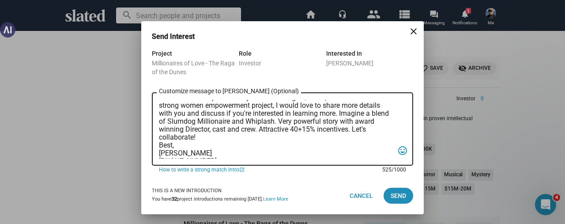
scroll to position [45, 0]
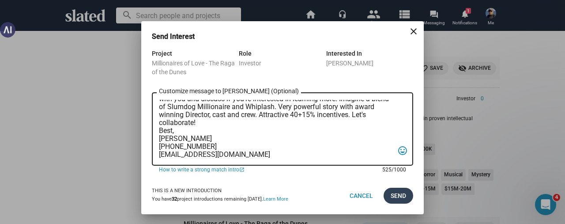
type textarea "Greetings [PERSON_NAME], since you like unique and powerful projects, Slated su…"
click at [395, 197] on span "Send" at bounding box center [398, 196] width 15 height 16
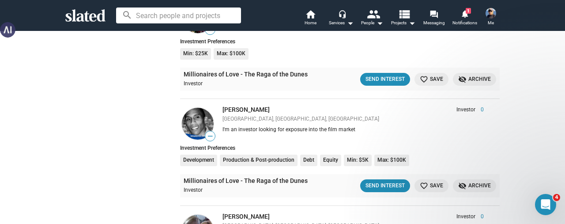
scroll to position [13476, 0]
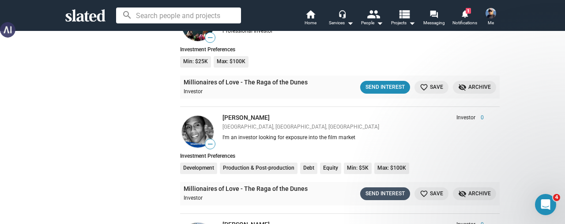
click at [387, 189] on div "Send Interest" at bounding box center [384, 193] width 39 height 9
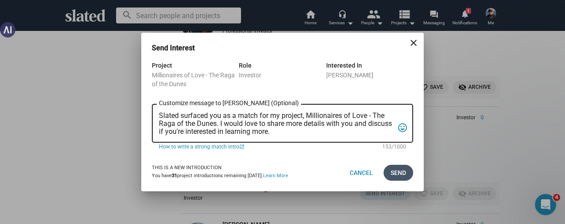
click at [394, 173] on span "Send" at bounding box center [398, 173] width 15 height 16
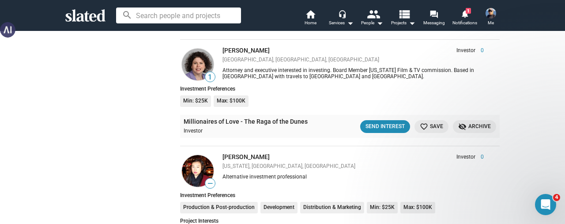
scroll to position [13829, 0]
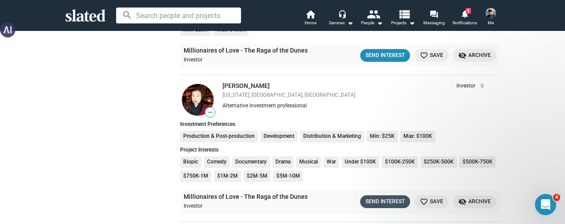
click at [389, 197] on div "Send Interest" at bounding box center [384, 201] width 39 height 9
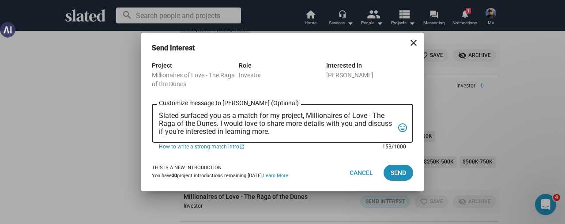
scroll to position [0, 0]
drag, startPoint x: 301, startPoint y: 130, endPoint x: 134, endPoint y: 112, distance: 167.8
click at [134, 112] on div "Send Interest close Project Millionaires of Love - The Raga of the Dunes Role I…" at bounding box center [282, 112] width 565 height 224
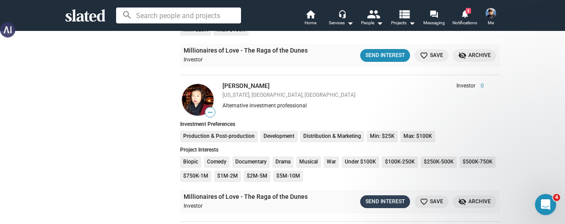
click at [373, 197] on div "Send Interest" at bounding box center [384, 201] width 39 height 9
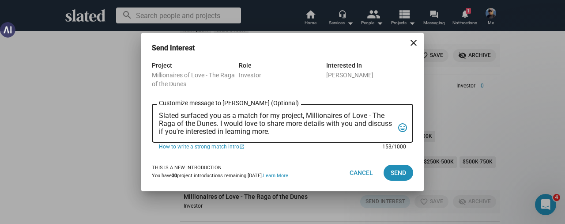
drag, startPoint x: 297, startPoint y: 130, endPoint x: 154, endPoint y: 111, distance: 143.9
click at [154, 111] on div "Slated surfaced you as a match for my project, Millionaires of Love - The Raga …" at bounding box center [282, 122] width 261 height 40
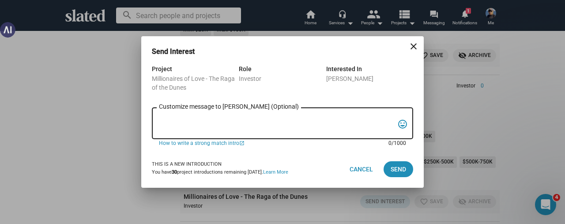
paste textarea "Greetings [PERSON_NAME], since you like unique and powerful projects, Slated su…"
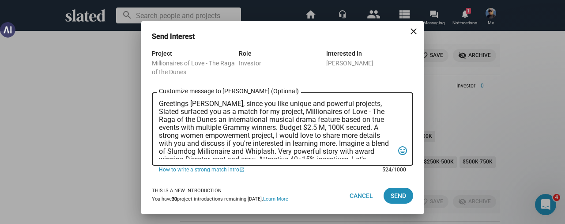
drag, startPoint x: 205, startPoint y: 103, endPoint x: 192, endPoint y: 105, distance: 12.9
click at [192, 105] on textarea "Greetings [PERSON_NAME], since you like unique and powerful projects, Slated su…" at bounding box center [276, 129] width 235 height 59
type textarea "Greetings [PERSON_NAME], since you like unique and powerful projects, Slated su…"
click at [393, 194] on span "Send" at bounding box center [398, 196] width 15 height 16
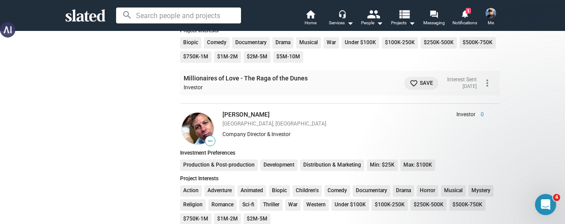
scroll to position [13961, 0]
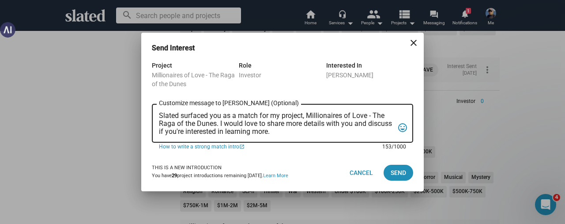
scroll to position [0, 0]
drag, startPoint x: 302, startPoint y: 131, endPoint x: 154, endPoint y: 117, distance: 148.1
click at [154, 117] on div "Slated surfaced you as a match for my project, Millionaires of Love - The Raga …" at bounding box center [282, 122] width 261 height 40
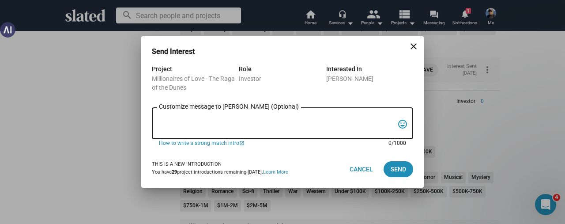
paste textarea "Greetings [PERSON_NAME], since you like unique and powerful projects, Slated su…"
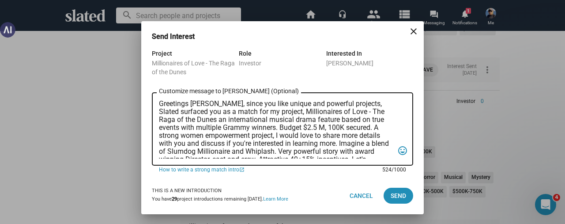
click at [205, 105] on textarea "Greetings [PERSON_NAME], since you like unique and powerful projects, Slated su…" at bounding box center [276, 129] width 235 height 59
type textarea "Greetings [PERSON_NAME], since you like unique and powerful projects, Slated su…"
click at [393, 198] on span "Send" at bounding box center [398, 196] width 15 height 16
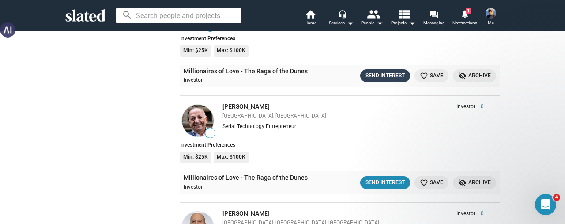
scroll to position [14447, 0]
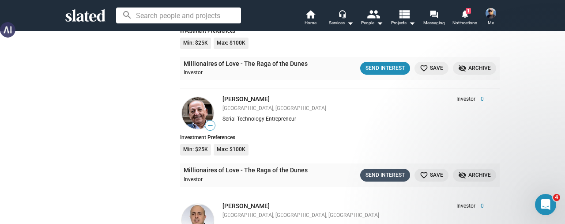
click at [372, 170] on div "Send Interest" at bounding box center [384, 174] width 39 height 9
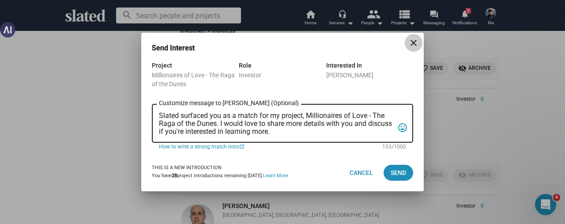
click at [415, 47] on mat-icon "close" at bounding box center [413, 43] width 11 height 11
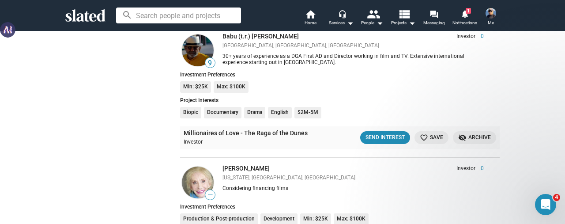
scroll to position [15462, 0]
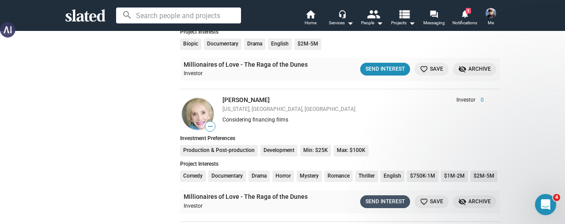
click at [370, 197] on div "Send Interest" at bounding box center [384, 201] width 39 height 9
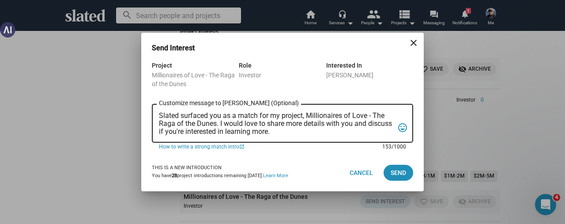
scroll to position [0, 0]
drag, startPoint x: 303, startPoint y: 132, endPoint x: 154, endPoint y: 118, distance: 149.0
click at [154, 118] on div "Slated surfaced you as a match for my project, Millionaires of Love - The Raga …" at bounding box center [282, 122] width 261 height 40
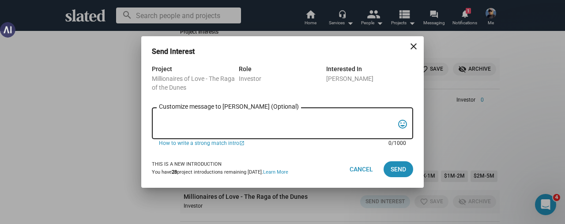
paste textarea "Greetings [PERSON_NAME], since you like unique and powerful projects, Slated su…"
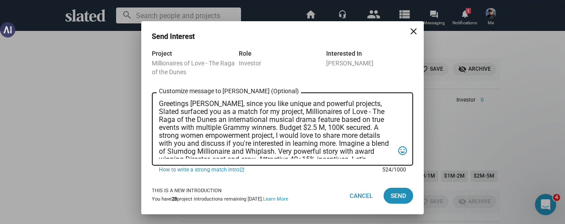
click at [205, 104] on textarea "Greetings [PERSON_NAME], since you like unique and powerful projects, Slated su…" at bounding box center [276, 129] width 235 height 59
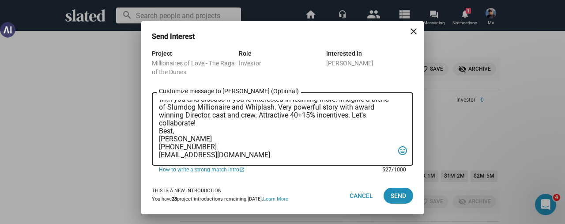
scroll to position [45, 0]
type textarea "Greetings [PERSON_NAME], since you like unique and powerful projects, Slated su…"
click at [395, 197] on span "Send" at bounding box center [398, 196] width 15 height 16
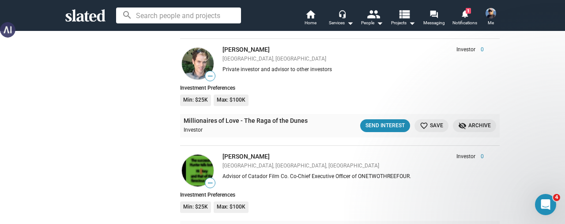
scroll to position [15903, 0]
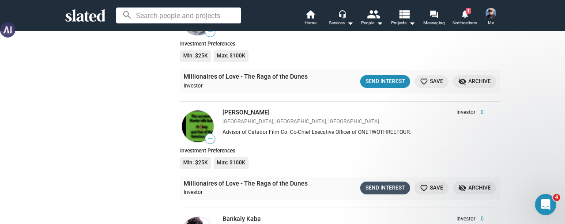
click at [368, 183] on div "Send Interest" at bounding box center [384, 187] width 39 height 9
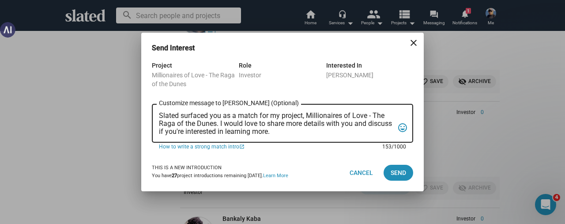
scroll to position [0, 0]
drag, startPoint x: 306, startPoint y: 131, endPoint x: 150, endPoint y: 114, distance: 157.1
click at [150, 114] on div "Project Millionaires of Love - The Raga of the Dunes Role Investor Interested I…" at bounding box center [282, 107] width 282 height 94
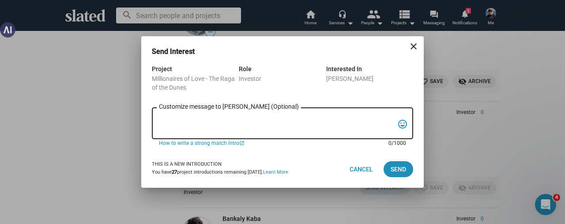
paste textarea "Greetings [PERSON_NAME], since you like unique and powerful projects, Slated su…"
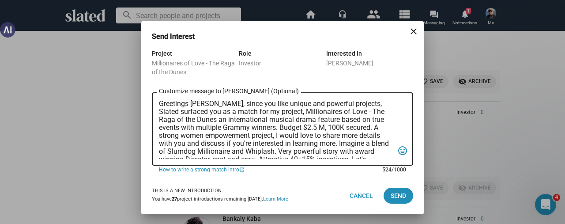
click at [205, 105] on textarea "Greetings [PERSON_NAME], since you like unique and powerful projects, Slated su…" at bounding box center [276, 129] width 235 height 59
type textarea "Greetings [PERSON_NAME], since you like unique and powerful projects, Slated su…"
click at [394, 197] on span "Send" at bounding box center [398, 196] width 15 height 16
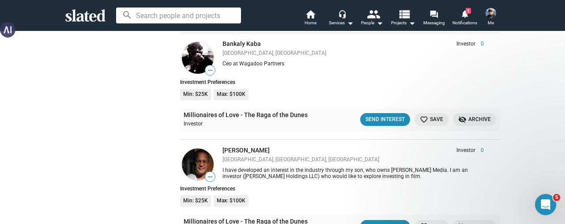
scroll to position [16124, 0]
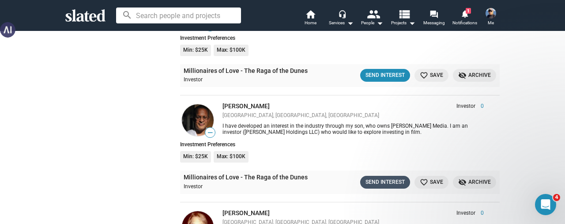
click at [379, 177] on div "Send Interest" at bounding box center [384, 181] width 39 height 9
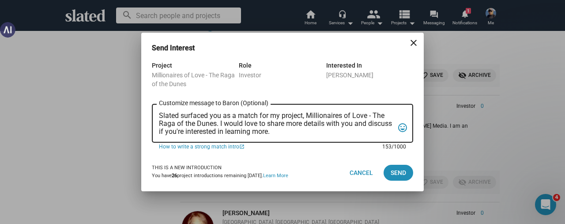
scroll to position [0, 0]
drag, startPoint x: 305, startPoint y: 131, endPoint x: 139, endPoint y: 113, distance: 166.4
click at [139, 113] on div "Send Interest close Project Millionaires of Love - The Raga of the Dunes Role I…" at bounding box center [282, 112] width 565 height 224
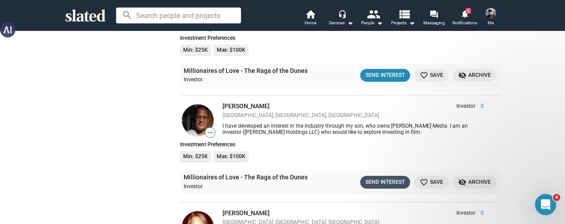
click at [382, 177] on div "Send Interest" at bounding box center [384, 181] width 39 height 9
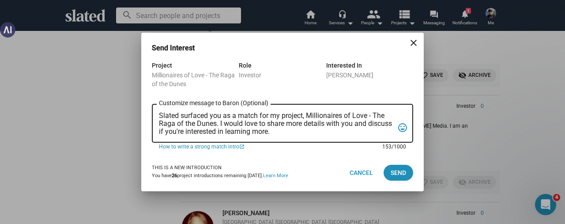
drag, startPoint x: 304, startPoint y: 133, endPoint x: 154, endPoint y: 113, distance: 150.9
click at [154, 113] on div "Slated surfaced you as a match for my project, Millionaires of Love - The Raga …" at bounding box center [282, 122] width 261 height 40
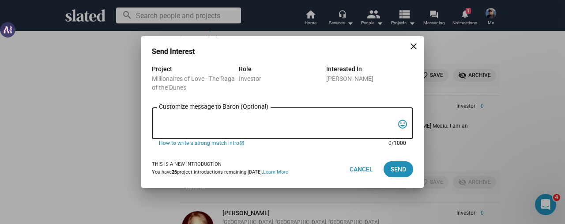
paste textarea "Greetings [PERSON_NAME], since you like unique and powerful projects, Slated su…"
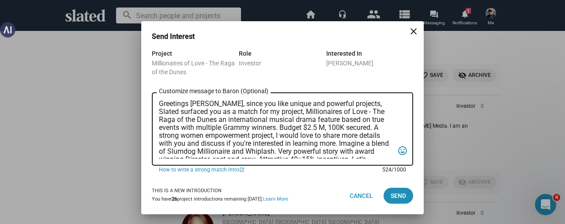
click at [206, 107] on textarea "Greetings [PERSON_NAME], since you like unique and powerful projects, Slated su…" at bounding box center [276, 129] width 235 height 59
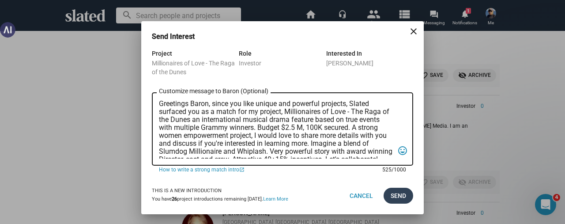
type textarea "Greetings Baron, since you like unique and powerful projects, Slated surfaced y…"
click at [388, 196] on button "Send" at bounding box center [399, 196] width 30 height 16
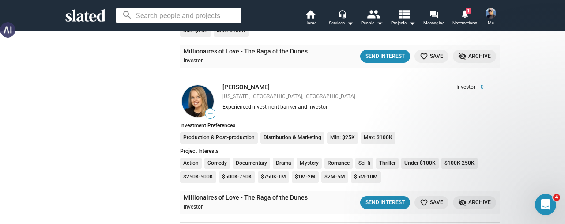
scroll to position [17271, 0]
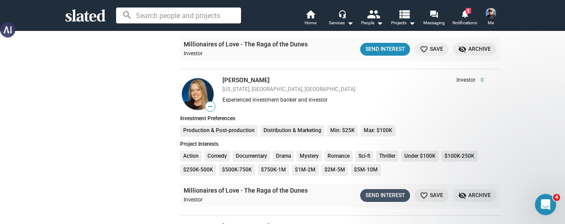
click at [376, 191] on div "Send Interest" at bounding box center [384, 195] width 39 height 9
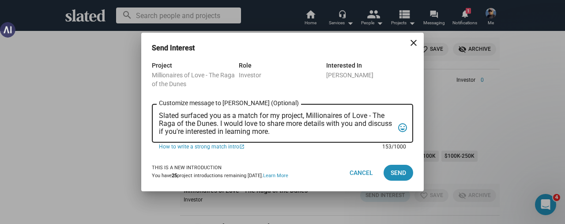
scroll to position [0, 0]
drag, startPoint x: 299, startPoint y: 133, endPoint x: 153, endPoint y: 117, distance: 147.0
click at [153, 117] on div "Slated surfaced you as a match for my project, Millionaires of Love - The Raga …" at bounding box center [282, 122] width 261 height 40
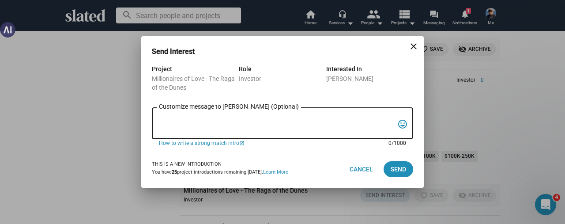
paste textarea "Greetings [PERSON_NAME], since you like unique and powerful projects, Slated su…"
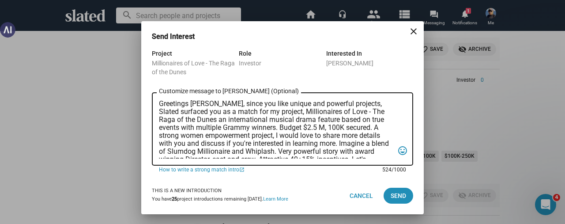
click at [205, 105] on textarea "Greetings [PERSON_NAME], since you like unique and powerful projects, Slated su…" at bounding box center [276, 129] width 235 height 59
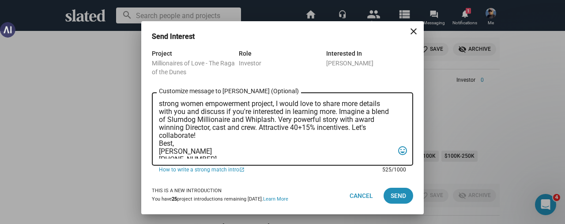
scroll to position [44, 0]
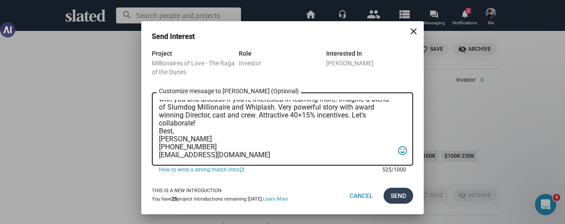
type textarea "Greetings [PERSON_NAME], since you like unique and powerful projects, Slated su…"
click at [397, 194] on span "Send" at bounding box center [398, 196] width 15 height 16
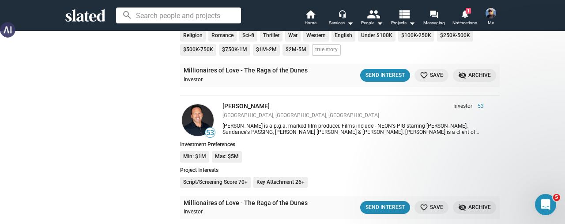
scroll to position [17889, 0]
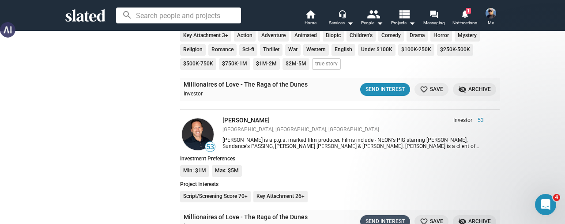
click at [382, 217] on div "Send Interest" at bounding box center [384, 221] width 39 height 9
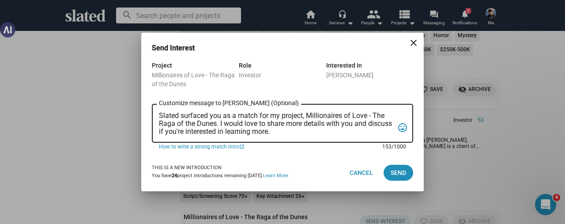
scroll to position [0, 0]
drag, startPoint x: 306, startPoint y: 132, endPoint x: 147, endPoint y: 113, distance: 159.6
click at [147, 113] on div "Project Millionaires of Love - The Raga of the Dunes Role Investor Interested I…" at bounding box center [282, 107] width 282 height 94
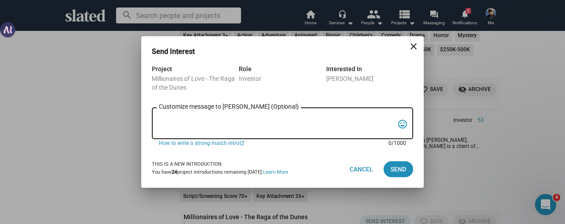
paste textarea "Greetings [PERSON_NAME], since you like unique and powerful projects, Slated su…"
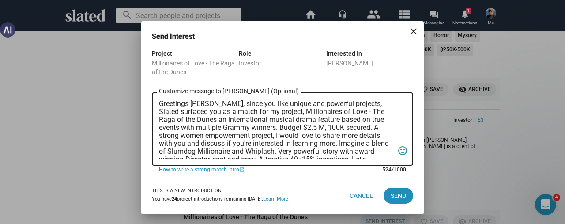
click at [206, 106] on textarea "Greetings [PERSON_NAME], since you like unique and powerful projects, Slated su…" at bounding box center [276, 129] width 235 height 59
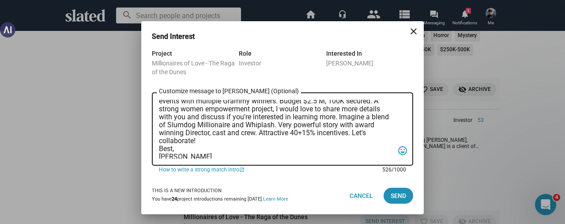
scroll to position [44, 0]
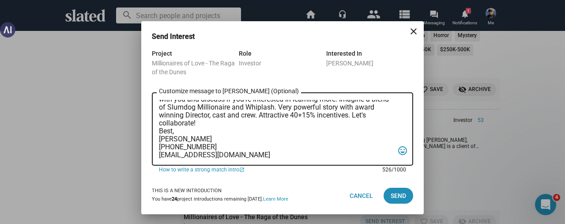
click at [223, 124] on textarea "Greetings [PERSON_NAME], since you like unique and powerful projects, Slated su…" at bounding box center [276, 129] width 235 height 59
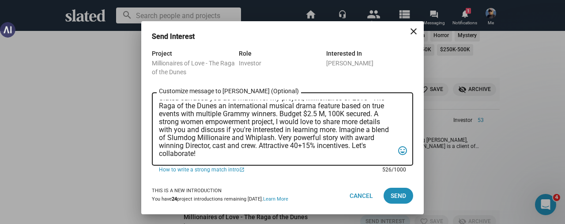
scroll to position [0, 0]
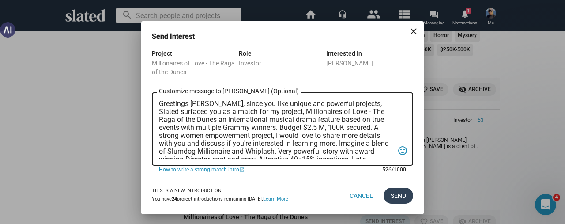
type textarea "Greetings [PERSON_NAME], since you like unique and powerful projects, Slated su…"
click at [401, 196] on span "Send" at bounding box center [398, 196] width 15 height 16
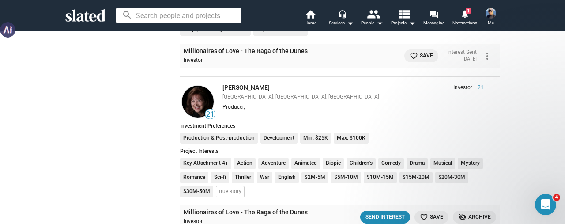
scroll to position [18066, 0]
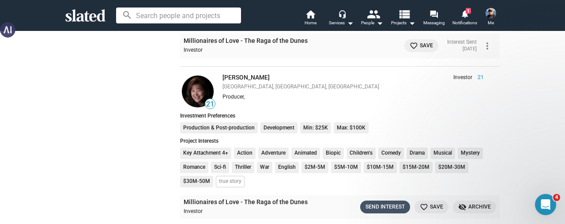
click at [370, 202] on div "Send Interest" at bounding box center [384, 206] width 39 height 9
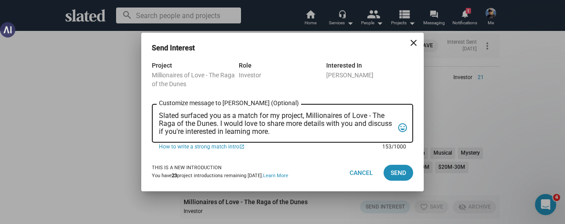
scroll to position [0, 0]
drag, startPoint x: 303, startPoint y: 133, endPoint x: 141, endPoint y: 115, distance: 162.9
click at [141, 115] on div "Project Millionaires of Love - The Raga of the Dunes Role Investor Interested I…" at bounding box center [282, 107] width 282 height 94
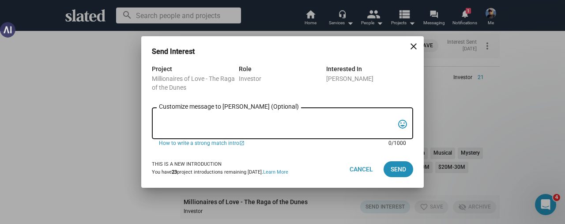
paste textarea "Greetings [PERSON_NAME], since you like unique and powerful projects, Slated su…"
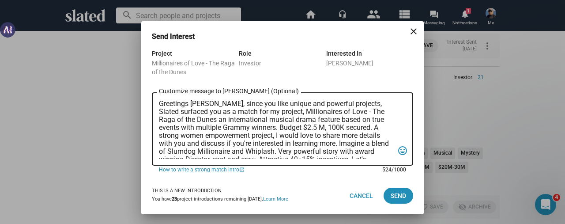
click at [206, 105] on textarea "Greetings [PERSON_NAME], since you like unique and powerful projects, Slated su…" at bounding box center [276, 129] width 235 height 59
type textarea "Greetings [PERSON_NAME], since you like unique and powerful projects, Slated su…"
click at [397, 193] on span "Send" at bounding box center [398, 196] width 15 height 16
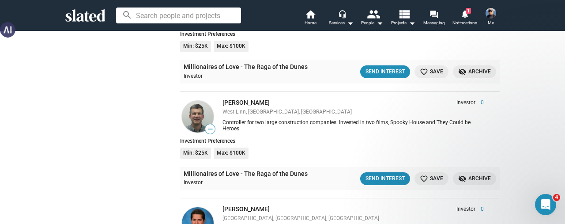
scroll to position [18993, 0]
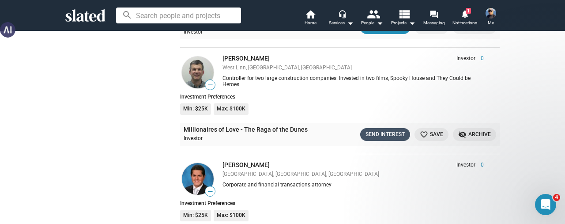
click at [384, 130] on div "Send Interest" at bounding box center [384, 134] width 39 height 9
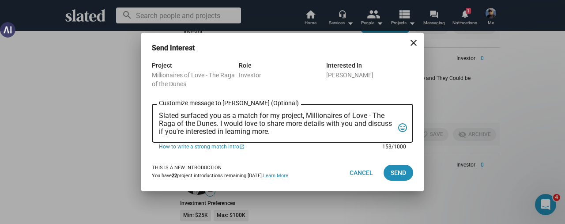
scroll to position [0, 0]
drag, startPoint x: 311, startPoint y: 129, endPoint x: 138, endPoint y: 116, distance: 173.5
click at [138, 116] on div "Send Interest close Project Millionaires of Love - The Raga of the Dunes Role I…" at bounding box center [282, 112] width 565 height 224
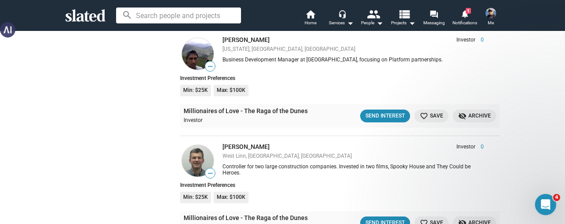
scroll to position [18949, 0]
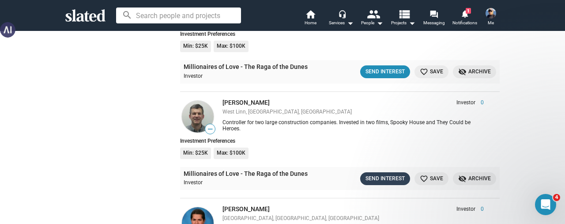
click at [380, 174] on div "Send Interest" at bounding box center [384, 178] width 39 height 9
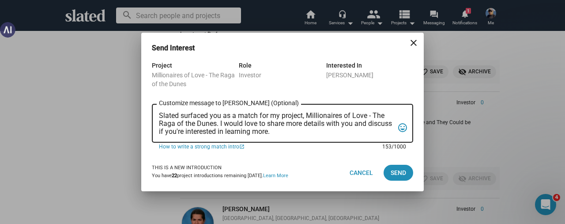
scroll to position [0, 0]
drag, startPoint x: 297, startPoint y: 133, endPoint x: 154, endPoint y: 114, distance: 143.3
click at [154, 114] on div "Slated surfaced you as a match for my project, Millionaires of Love - The Raga …" at bounding box center [282, 122] width 261 height 40
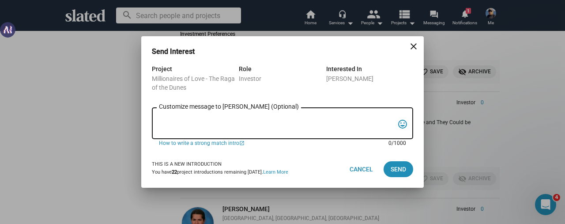
paste textarea "Greetings [PERSON_NAME], since you like unique and powerful projects, Slated su…"
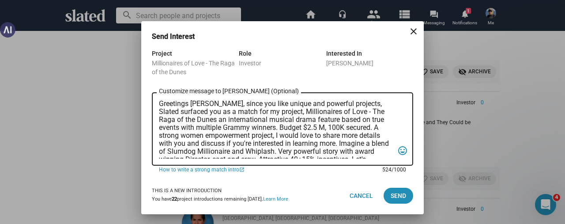
click at [206, 107] on textarea "Greetings [PERSON_NAME], since you like unique and powerful projects, Slated su…" at bounding box center [276, 129] width 235 height 59
type textarea "Greetings [PERSON_NAME], since you like unique and powerful projects, Slated su…"
click at [393, 195] on span "Send" at bounding box center [398, 196] width 15 height 16
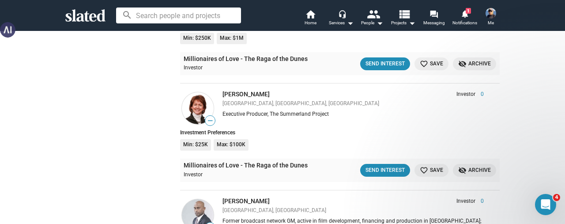
scroll to position [20361, 0]
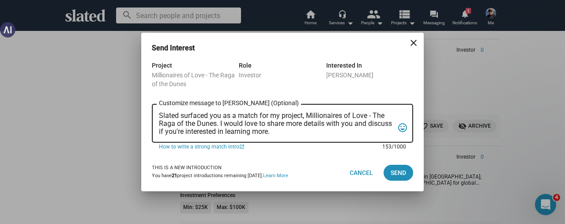
scroll to position [0, 0]
drag, startPoint x: 296, startPoint y: 130, endPoint x: 145, endPoint y: 111, distance: 152.6
click at [145, 111] on div "Project Millionaires of Love - The Raga of the Dunes Role Investor Interested I…" at bounding box center [282, 107] width 282 height 94
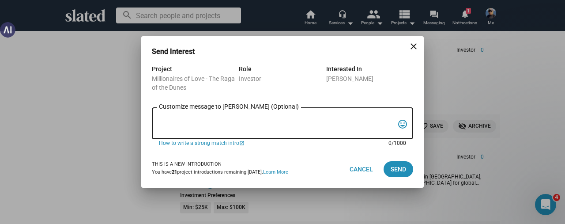
paste textarea "Greetings [PERSON_NAME], since you like unique and powerful projects, Slated su…"
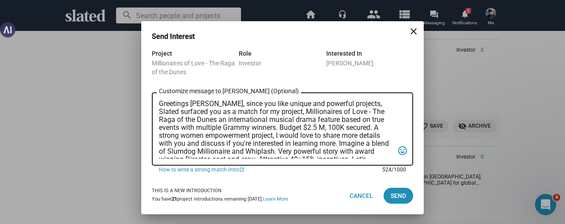
click at [205, 105] on textarea "Greetings [PERSON_NAME], since you like unique and powerful projects, Slated su…" at bounding box center [276, 129] width 235 height 59
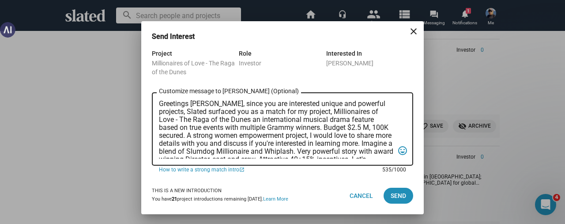
click at [382, 103] on textarea "Greetings [PERSON_NAME], since you are interested unique and powerful projects,…" at bounding box center [276, 129] width 235 height 59
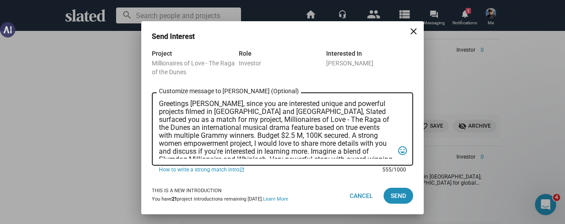
click at [372, 128] on textarea "Greetings [PERSON_NAME], since you are interested unique and powerful projects …" at bounding box center [276, 129] width 235 height 59
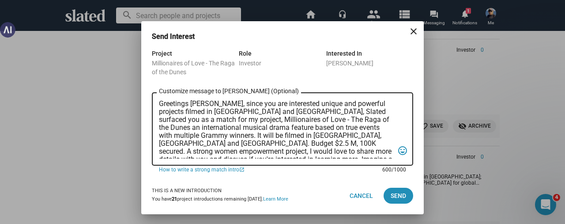
click at [274, 136] on textarea "Greetings [PERSON_NAME], since you are interested unique and powerful projects …" at bounding box center [276, 129] width 235 height 59
click at [191, 136] on textarea "Greetings [PERSON_NAME], since you are interested unique and powerful projects …" at bounding box center [276, 129] width 235 height 59
click at [256, 138] on textarea "Greetings [PERSON_NAME], since you are interested unique and powerful projects …" at bounding box center [276, 129] width 235 height 59
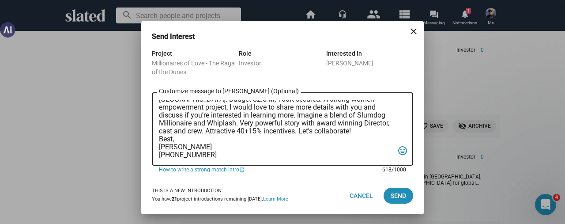
scroll to position [53, 0]
type textarea "Greetings [PERSON_NAME], since you are interested unique and powerful projects …"
click at [395, 194] on span "Send" at bounding box center [398, 196] width 15 height 16
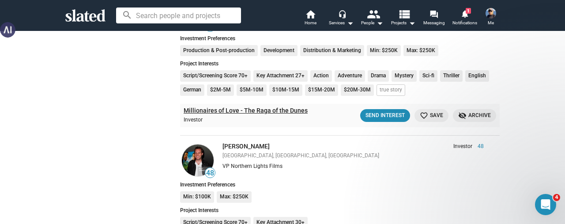
scroll to position [21067, 0]
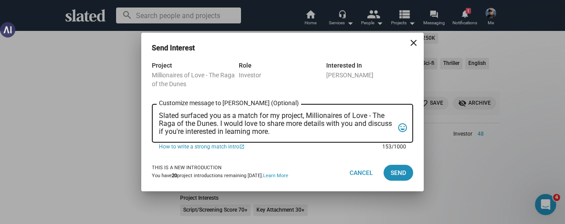
scroll to position [0, 0]
drag, startPoint x: 298, startPoint y: 132, endPoint x: 141, endPoint y: 116, distance: 157.5
click at [141, 116] on div "Project Millionaires of Love - The Raga of the Dunes Role Investor Interested I…" at bounding box center [282, 107] width 282 height 94
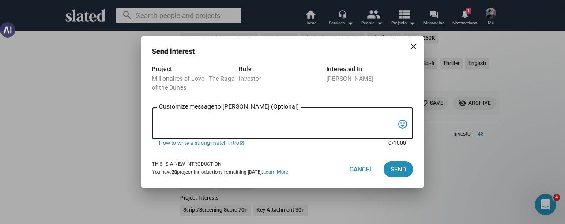
paste textarea "Greetings [PERSON_NAME], since you like unique and powerful projects, Slated su…"
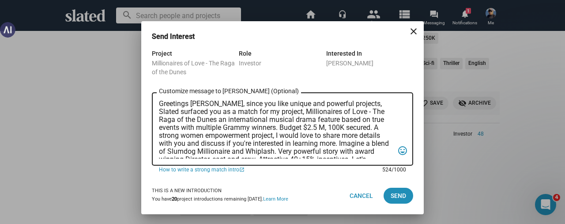
click at [207, 103] on textarea "Greetings [PERSON_NAME], since you like unique and powerful projects, Slated su…" at bounding box center [276, 129] width 235 height 59
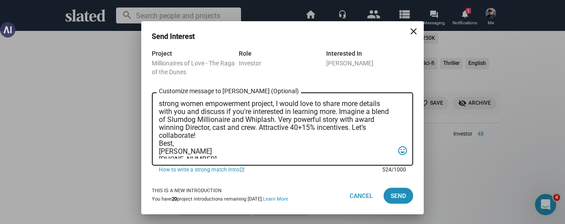
scroll to position [45, 0]
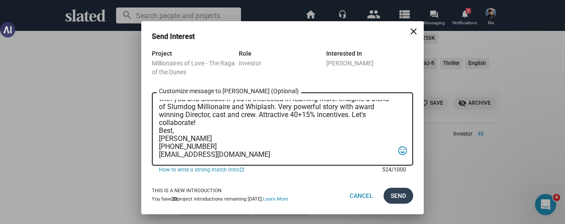
type textarea "Greetings [PERSON_NAME], since you like unique and powerful projects, Slated su…"
click at [401, 197] on span "Send" at bounding box center [398, 196] width 15 height 16
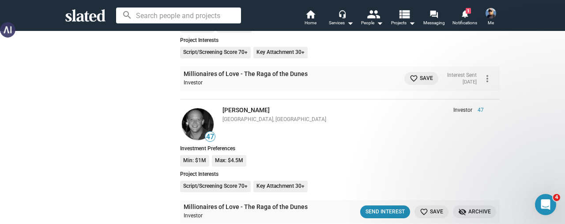
scroll to position [21244, 0]
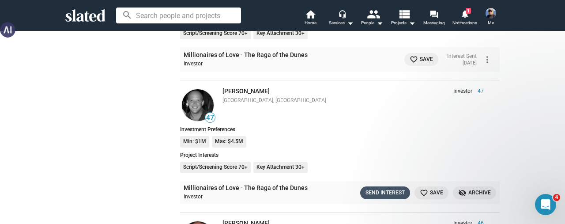
click at [371, 188] on div "Send Interest" at bounding box center [384, 192] width 39 height 9
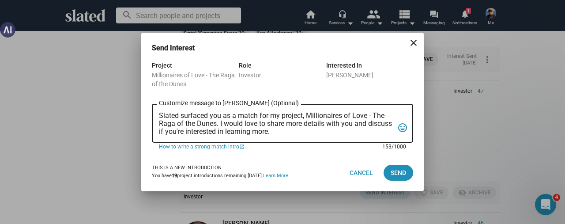
click at [301, 127] on textarea "Slated surfaced you as a match for my project, Millionaires of Love - The Raga …" at bounding box center [276, 124] width 235 height 24
drag, startPoint x: 300, startPoint y: 133, endPoint x: 154, endPoint y: 112, distance: 148.1
click at [154, 112] on div "Slated surfaced you as a match for my project, Millionaires of Love - The Raga …" at bounding box center [282, 122] width 261 height 40
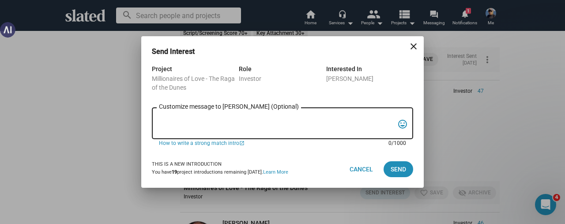
paste textarea "Greetings [PERSON_NAME], since you like unique and powerful projects, Slated su…"
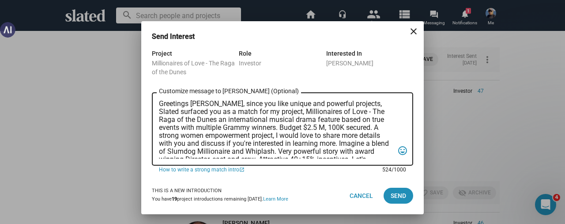
click at [205, 106] on textarea "Greetings [PERSON_NAME], since you like unique and powerful projects, Slated su…" at bounding box center [276, 129] width 235 height 59
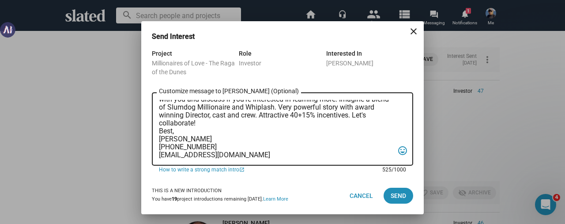
click at [378, 116] on textarea "Greetings [PERSON_NAME], since you like unique and powerful projects, Slated su…" at bounding box center [276, 129] width 235 height 59
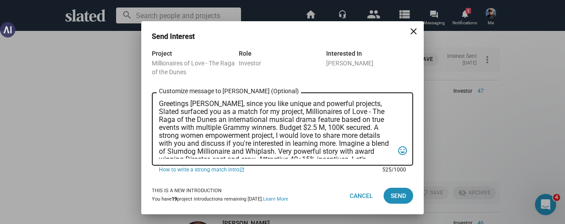
scroll to position [45, 0]
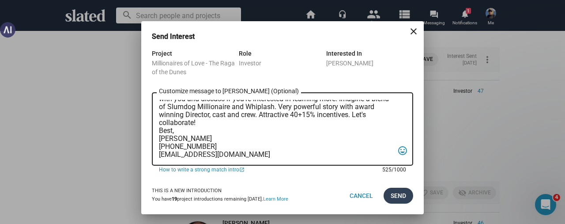
type textarea "Greetings [PERSON_NAME], since you like unique and powerful projects, Slated su…"
click at [398, 195] on span "Send" at bounding box center [398, 196] width 15 height 16
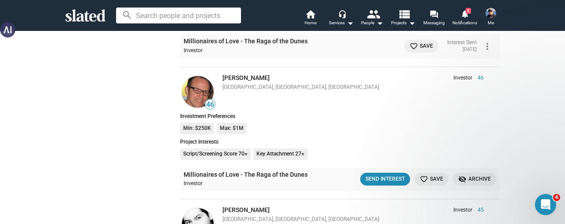
scroll to position [21420, 0]
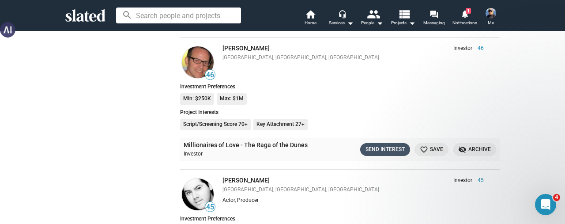
click at [369, 145] on div "Send Interest" at bounding box center [384, 149] width 39 height 9
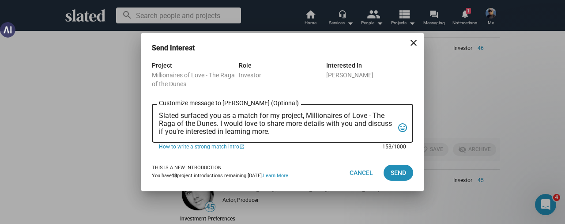
scroll to position [0, 0]
drag, startPoint x: 308, startPoint y: 132, endPoint x: 145, endPoint y: 117, distance: 163.9
click at [145, 117] on div "Project Millionaires of Love - The Raga of the Dunes Role Investor Interested I…" at bounding box center [282, 107] width 282 height 94
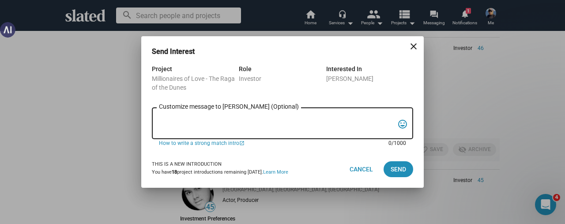
paste textarea "Greetings [PERSON_NAME], since you like unique and powerful projects, Slated su…"
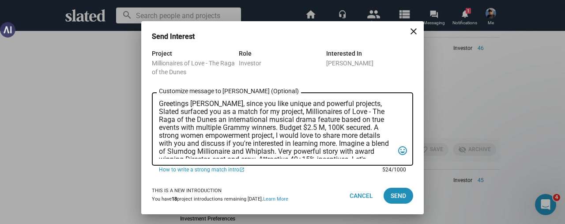
click at [207, 104] on textarea "Greetings [PERSON_NAME], since you like unique and powerful projects, Slated su…" at bounding box center [276, 129] width 235 height 59
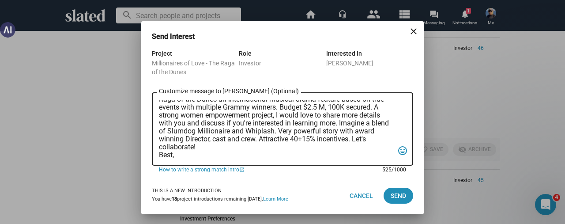
scroll to position [45, 0]
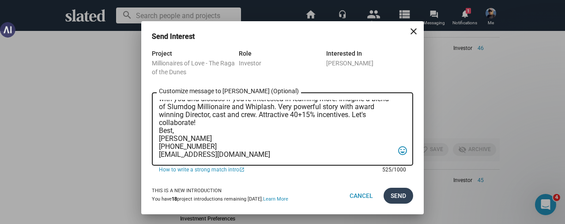
type textarea "Greetings [PERSON_NAME], since you like unique and powerful projects, Slated su…"
click at [398, 196] on span "Send" at bounding box center [398, 196] width 15 height 16
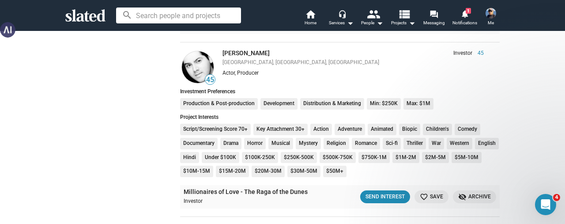
scroll to position [21553, 0]
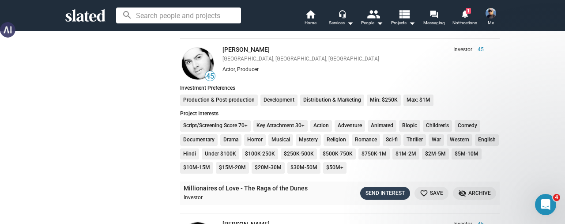
click at [389, 188] on div "Send Interest" at bounding box center [384, 192] width 39 height 9
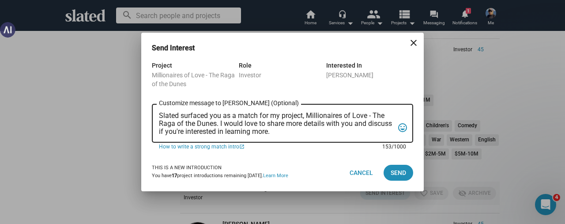
scroll to position [0, 0]
drag, startPoint x: 300, startPoint y: 132, endPoint x: 133, endPoint y: 109, distance: 168.8
click at [133, 109] on div "Send Interest close Project Millionaires of Love - The Raga of the Dunes Role I…" at bounding box center [282, 112] width 565 height 224
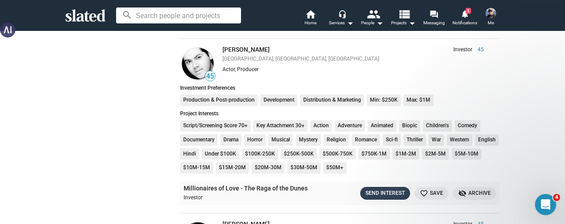
click at [390, 188] on div "Send Interest" at bounding box center [384, 192] width 39 height 9
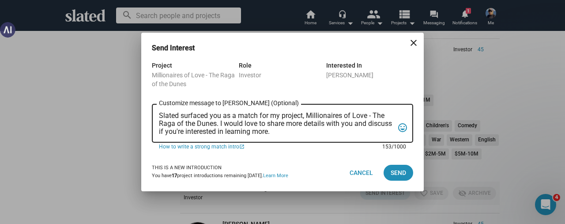
drag, startPoint x: 309, startPoint y: 133, endPoint x: 151, endPoint y: 114, distance: 159.1
click at [151, 114] on div "Project Millionaires of Love - The Raga of the Dunes Role Investor Interested I…" at bounding box center [282, 107] width 282 height 94
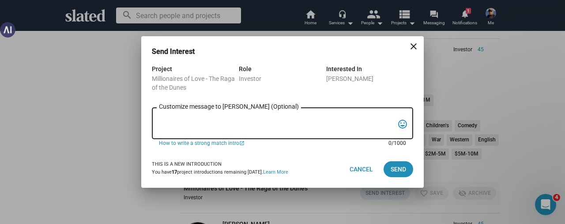
paste textarea "Greetings [PERSON_NAME], since you like unique and powerful projects, Slated su…"
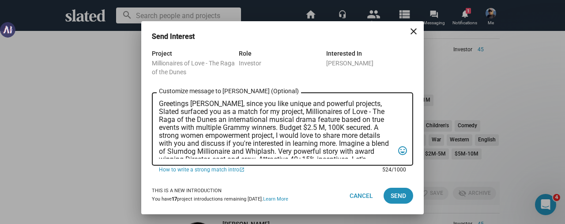
click at [207, 104] on textarea "Greetings [PERSON_NAME], since you like unique and powerful projects, Slated su…" at bounding box center [276, 129] width 235 height 59
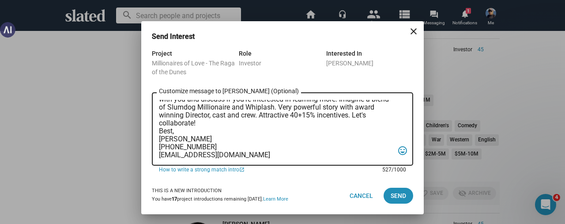
click at [220, 123] on textarea "Greetings [PERSON_NAME], since you like unique and powerful projects, Slated su…" at bounding box center [276, 129] width 235 height 59
click at [248, 116] on textarea "Greetings [PERSON_NAME], since you like unique and powerful projects, Slated su…" at bounding box center [276, 129] width 235 height 59
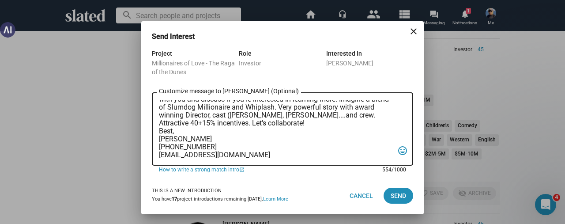
click at [335, 115] on textarea "Greetings [PERSON_NAME], since you like unique and powerful projects, Slated su…" at bounding box center [276, 129] width 235 height 59
type textarea "Greetings [PERSON_NAME], since you like unique and powerful projects, Slated su…"
click at [399, 196] on span "Send" at bounding box center [398, 196] width 15 height 16
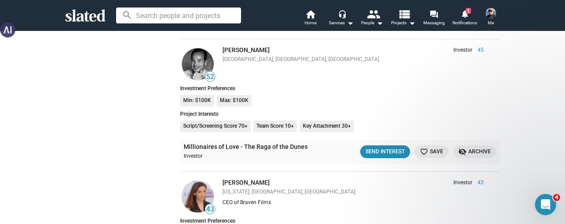
scroll to position [21773, 0]
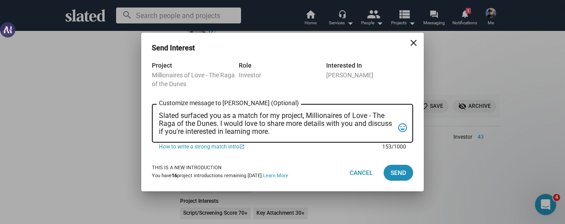
scroll to position [0, 0]
drag, startPoint x: 303, startPoint y: 132, endPoint x: 154, endPoint y: 116, distance: 149.6
click at [154, 116] on div "Slated surfaced you as a match for my project, Millionaires of Love - The Raga …" at bounding box center [282, 122] width 261 height 40
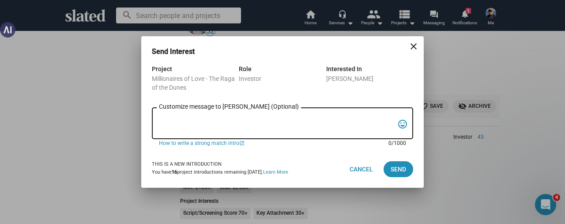
paste textarea "Greetings [PERSON_NAME], since you like unique and powerful projects, Slated su…"
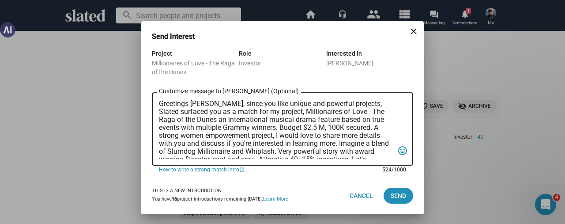
click at [205, 105] on textarea "Greetings [PERSON_NAME], since you like unique and powerful projects, Slated su…" at bounding box center [276, 129] width 235 height 59
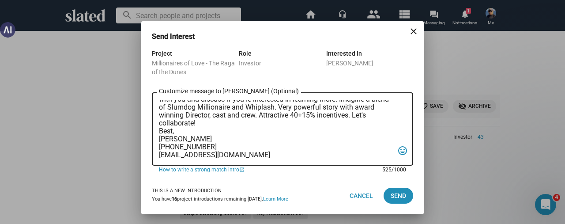
scroll to position [45, 0]
type textarea "Greetings [PERSON_NAME], since you like unique and powerful projects, Slated su…"
click at [392, 196] on span "Send" at bounding box center [398, 196] width 15 height 16
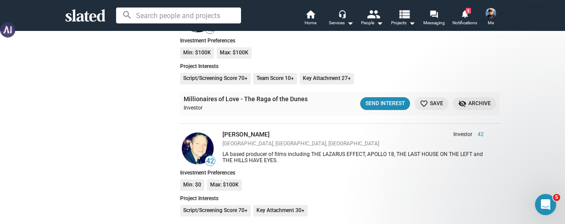
scroll to position [22347, 0]
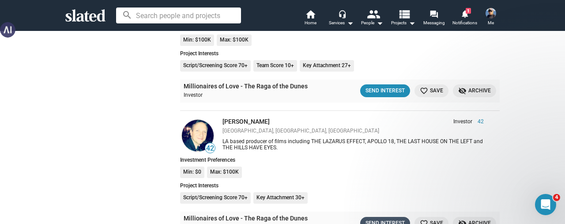
click at [368, 218] on div "Send Interest" at bounding box center [384, 222] width 39 height 9
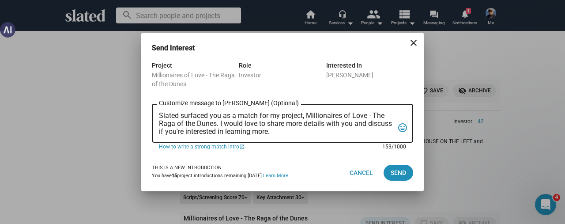
scroll to position [0, 0]
drag, startPoint x: 303, startPoint y: 132, endPoint x: 160, endPoint y: 105, distance: 145.7
click at [160, 105] on div "Slated surfaced you as a match for my project, Millionaires of Love - The Raga …" at bounding box center [276, 122] width 235 height 40
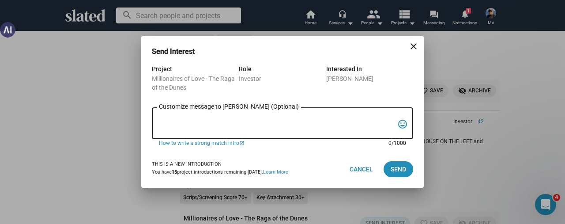
paste textarea "Greetings [PERSON_NAME], since you like unique and powerful projects, Slated su…"
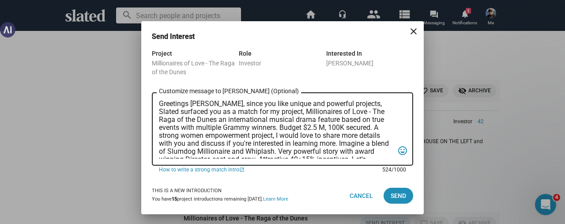
click at [206, 105] on textarea "Greetings [PERSON_NAME], since you like unique and powerful projects, Slated su…" at bounding box center [276, 129] width 235 height 59
type textarea "Greetings [PERSON_NAME], since you like unique and powerful projects, Slated su…"
click at [394, 197] on span "Send" at bounding box center [398, 196] width 15 height 16
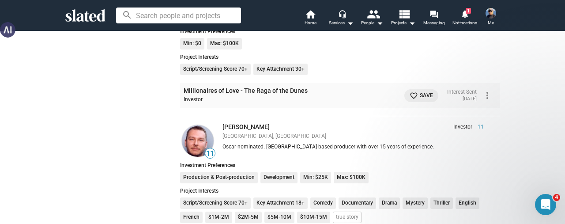
scroll to position [22479, 0]
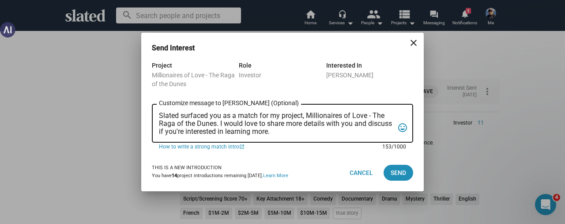
scroll to position [0, 0]
drag, startPoint x: 298, startPoint y: 134, endPoint x: 152, endPoint y: 116, distance: 147.1
click at [152, 116] on div "Slated surfaced you as a match for my project, Millionaires of Love - The Raga …" at bounding box center [282, 122] width 261 height 40
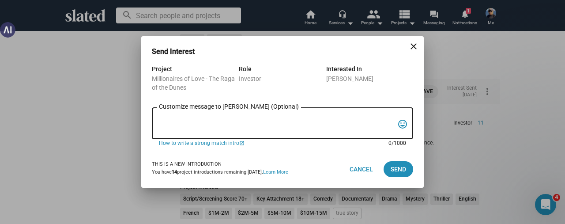
paste textarea "Greetings [PERSON_NAME], since you like unique and powerful projects, Slated su…"
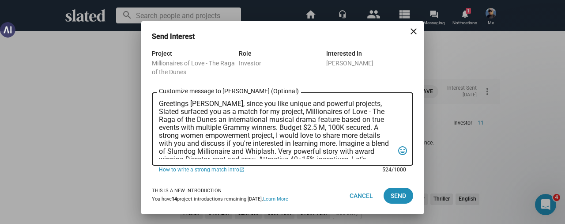
click at [207, 105] on textarea "Greetings [PERSON_NAME], since you like unique and powerful projects, Slated su…" at bounding box center [276, 129] width 235 height 59
click at [339, 103] on textarea "Greetings [PERSON_NAME], since you like unique and powerful projects, Slated su…" at bounding box center [276, 129] width 235 height 59
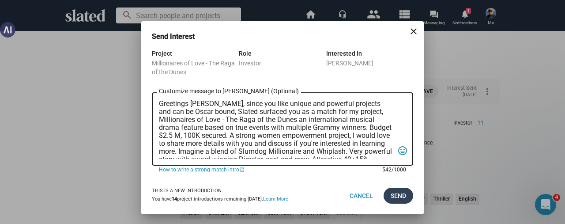
type textarea "Greetings [PERSON_NAME], since you like unique and powerful projects and can be…"
click at [393, 194] on span "Send" at bounding box center [398, 196] width 15 height 16
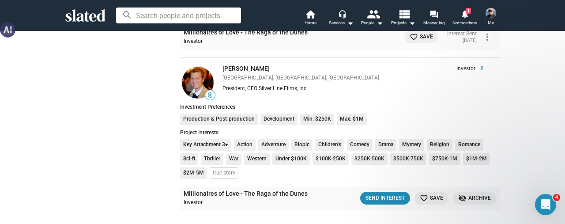
scroll to position [22700, 0]
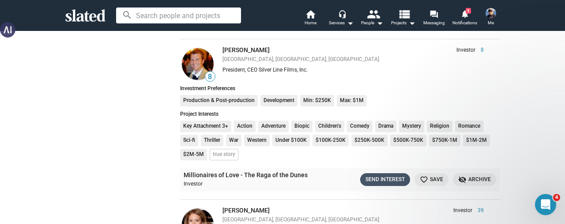
click at [375, 175] on div "Send Interest" at bounding box center [384, 179] width 39 height 9
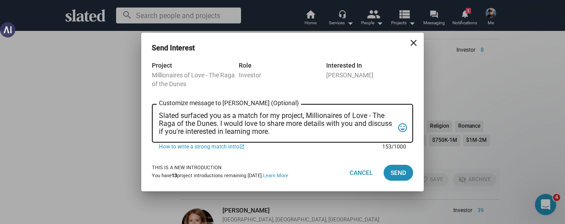
scroll to position [0, 0]
drag, startPoint x: 317, startPoint y: 132, endPoint x: 147, endPoint y: 113, distance: 171.0
click at [147, 113] on div "Project Millionaires of Love - The Raga of the Dunes Role Investor Interested I…" at bounding box center [282, 107] width 282 height 94
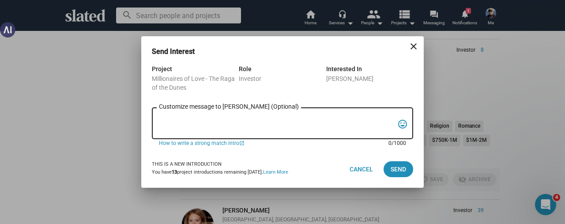
paste textarea "Greetings [PERSON_NAME], since you like unique and powerful projects, Slated su…"
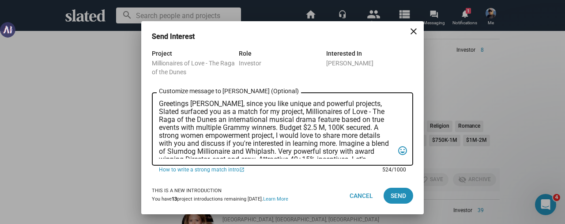
click at [205, 105] on textarea "Greetings [PERSON_NAME], since you like unique and powerful projects, Slated su…" at bounding box center [276, 129] width 235 height 59
type textarea "Greetings [PERSON_NAME], since you like unique and powerful projects, Slated su…"
click at [402, 194] on span "Send" at bounding box center [398, 196] width 15 height 16
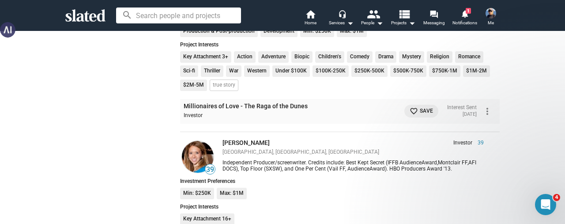
scroll to position [22788, 0]
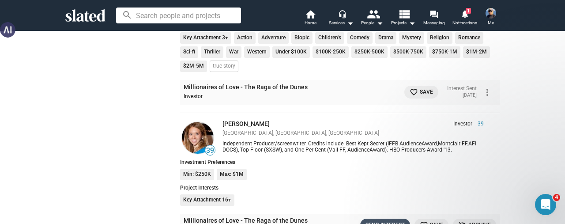
click at [370, 220] on div "Send Interest" at bounding box center [384, 224] width 39 height 9
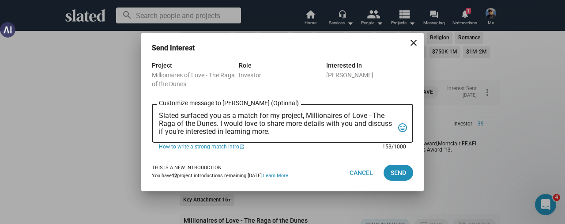
scroll to position [0, 0]
drag, startPoint x: 305, startPoint y: 134, endPoint x: 132, endPoint y: 106, distance: 174.8
click at [132, 106] on div "Send Interest close Project Millionaires of Love - The Raga of the Dunes Role I…" at bounding box center [282, 112] width 565 height 224
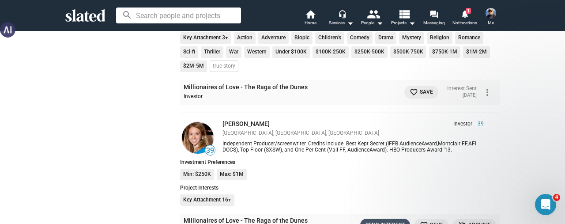
click at [369, 220] on div "Send Interest" at bounding box center [384, 224] width 39 height 9
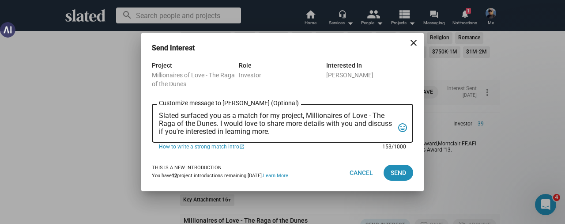
drag, startPoint x: 298, startPoint y: 132, endPoint x: 160, endPoint y: 119, distance: 138.8
click at [160, 119] on textarea "Slated surfaced you as a match for my project, Millionaires of Love - The Raga …" at bounding box center [276, 124] width 235 height 24
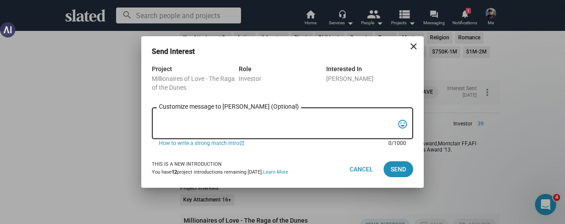
paste textarea "Greetings [PERSON_NAME], since you like unique and powerful projects, Slated su…"
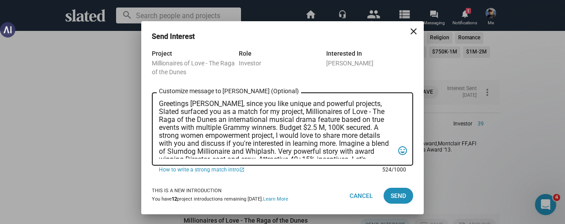
click at [207, 103] on textarea "Greetings [PERSON_NAME], since you like unique and powerful projects, Slated su…" at bounding box center [276, 129] width 235 height 59
type textarea "Greetings [PERSON_NAME], since you like unique and powerful projects, Slated su…"
click at [395, 197] on span "Send" at bounding box center [398, 196] width 15 height 16
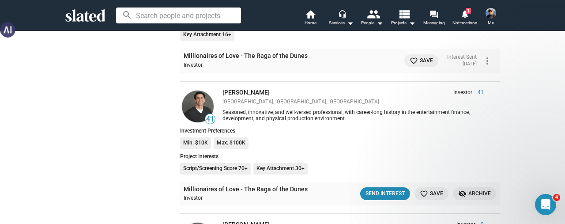
scroll to position [22965, 0]
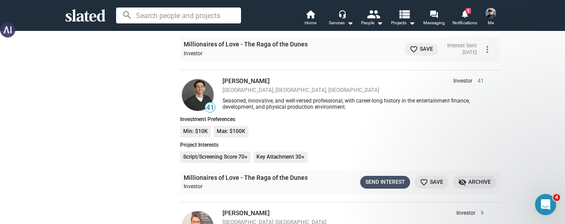
click at [370, 177] on div "Send Interest" at bounding box center [384, 181] width 39 height 9
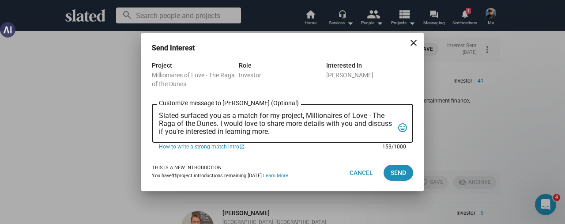
scroll to position [0, 0]
drag, startPoint x: 299, startPoint y: 130, endPoint x: 146, endPoint y: 110, distance: 154.9
click at [146, 110] on div "Project Millionaires of Love - The Raga of the Dunes Role Investor Interested I…" at bounding box center [282, 107] width 282 height 94
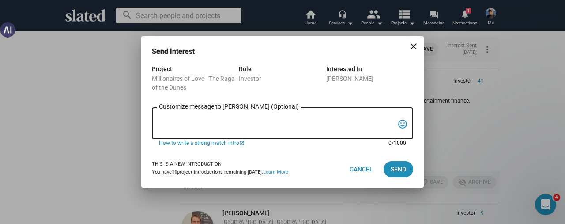
paste textarea "Greetings [PERSON_NAME], since you like unique and powerful projects, Slated su…"
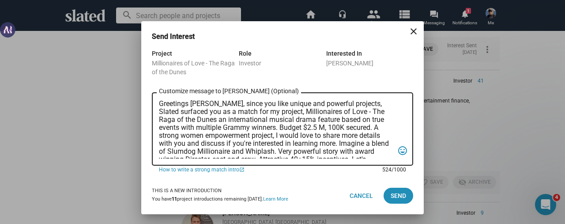
click at [207, 105] on textarea "Greetings [PERSON_NAME], since you like unique and powerful projects, Slated su…" at bounding box center [276, 129] width 235 height 59
type textarea "Greetings [PERSON_NAME], since you like unique and powerful projects, Slated su…"
click at [403, 193] on span "Send" at bounding box center [398, 196] width 15 height 16
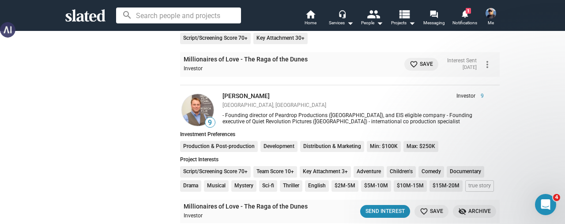
scroll to position [23097, 0]
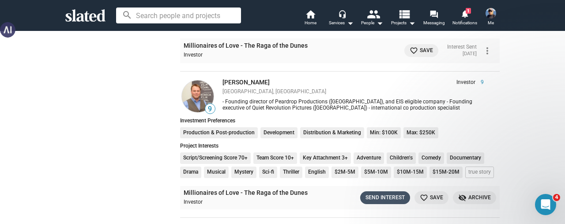
click at [385, 193] on div "Send Interest" at bounding box center [384, 197] width 39 height 9
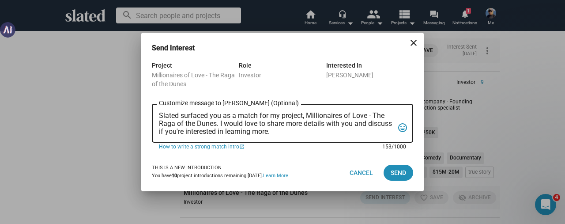
scroll to position [0, 0]
drag, startPoint x: 304, startPoint y: 131, endPoint x: 154, endPoint y: 116, distance: 151.2
click at [154, 116] on div "Slated surfaced you as a match for my project, Millionaires of Love - The Raga …" at bounding box center [282, 122] width 261 height 40
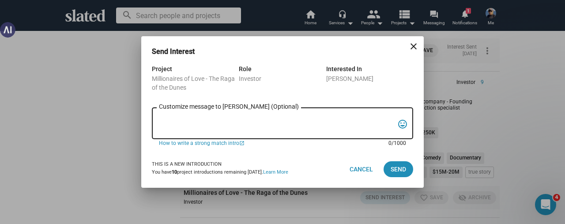
paste textarea "Greetings [PERSON_NAME], since you like unique and powerful projects, Slated su…"
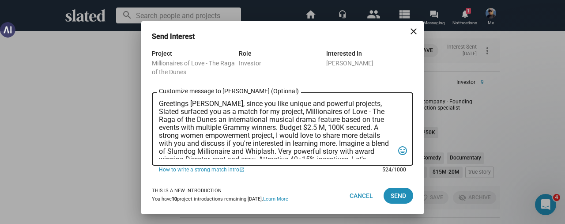
click at [206, 106] on textarea "Greetings [PERSON_NAME], since you like unique and powerful projects, Slated su…" at bounding box center [276, 129] width 235 height 59
type textarea "Greetings [PERSON_NAME], since you like unique and powerful projects, Slated su…"
click at [391, 195] on span "Send" at bounding box center [398, 196] width 15 height 16
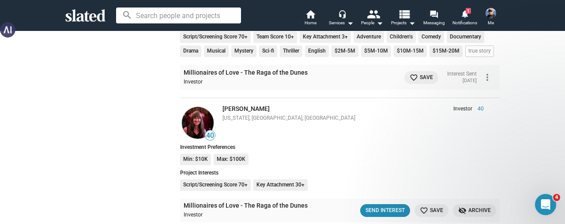
scroll to position [23230, 0]
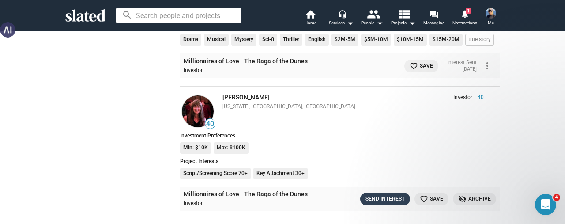
click at [392, 194] on div "Send Interest" at bounding box center [384, 198] width 39 height 9
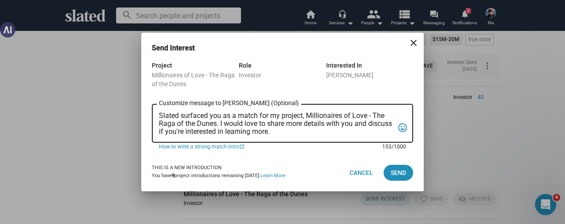
scroll to position [0, 0]
drag, startPoint x: 306, startPoint y: 132, endPoint x: 146, endPoint y: 111, distance: 161.6
click at [146, 111] on div "Project Millionaires of Love - The Raga of the Dunes Role Investor Interested I…" at bounding box center [282, 107] width 282 height 94
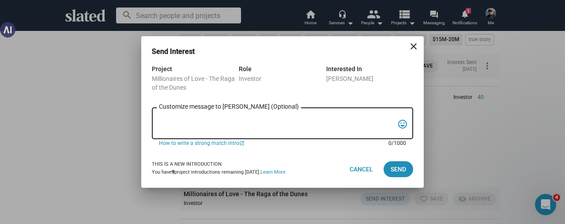
paste textarea "Greetings [PERSON_NAME], since you like unique and powerful projects, Slated su…"
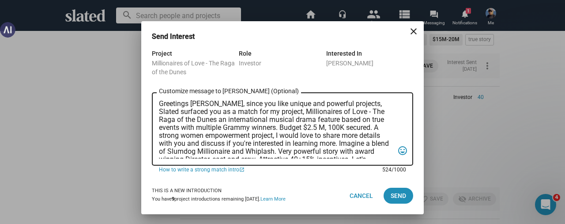
click at [205, 106] on textarea "Greetings [PERSON_NAME], since you like unique and powerful projects, Slated su…" at bounding box center [276, 129] width 235 height 59
type textarea "Greetings [PERSON_NAME], since you like unique and powerful projects, Slated su…"
click at [392, 192] on span "Send" at bounding box center [398, 196] width 15 height 16
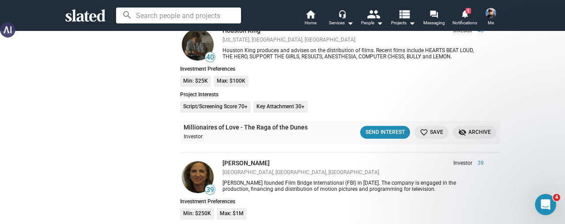
scroll to position [23450, 0]
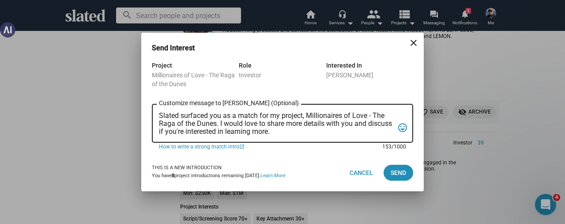
scroll to position [0, 0]
drag, startPoint x: 309, startPoint y: 132, endPoint x: 141, endPoint y: 111, distance: 169.5
click at [141, 111] on div "Project Millionaires of Love - The Raga of the Dunes Role Investor Interested I…" at bounding box center [282, 107] width 282 height 94
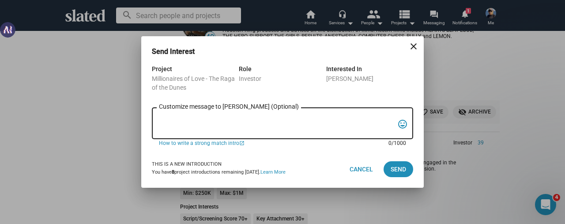
paste textarea "Greetings [PERSON_NAME], since you like unique and powerful projects, Slated su…"
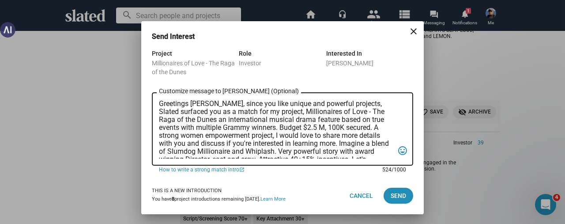
click at [204, 103] on textarea "Greetings [PERSON_NAME], since you like unique and powerful projects, Slated su…" at bounding box center [276, 129] width 235 height 59
type textarea "Greetings [PERSON_NAME], since you like unique and powerful projects, Slated su…"
click at [398, 195] on span "Send" at bounding box center [398, 196] width 15 height 16
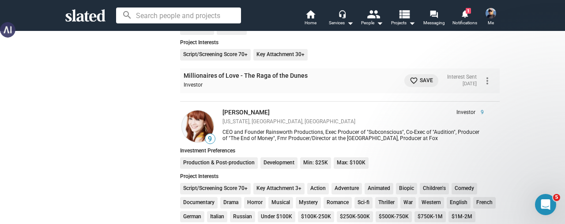
scroll to position [23627, 0]
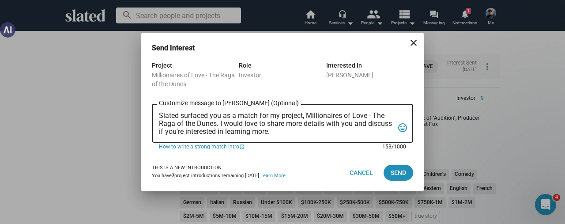
scroll to position [0, 0]
drag, startPoint x: 308, startPoint y: 132, endPoint x: 141, endPoint y: 115, distance: 167.7
click at [141, 115] on div "Project Millionaires of Love - The Raga of the Dunes Role Investor Interested I…" at bounding box center [282, 107] width 282 height 94
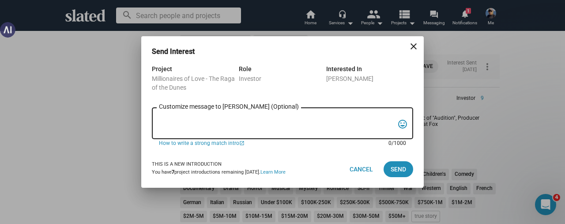
paste textarea "Greetings [PERSON_NAME], since you like unique and powerful projects, Slated su…"
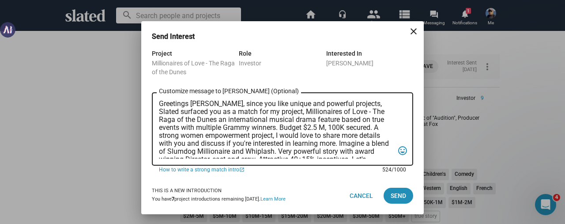
click at [205, 106] on textarea "Greetings [PERSON_NAME], since you like unique and powerful projects, Slated su…" at bounding box center [276, 129] width 235 height 59
type textarea "Greetings [PERSON_NAME], since you like unique and powerful projects, Slated su…"
click at [391, 193] on span "Send" at bounding box center [398, 196] width 15 height 16
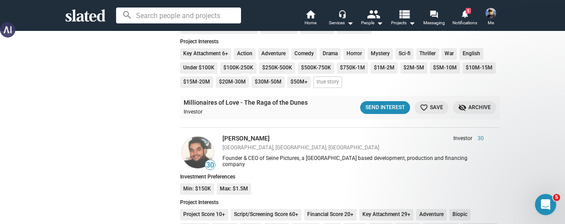
scroll to position [23936, 0]
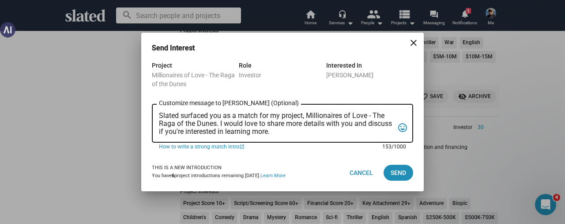
scroll to position [0, 0]
drag, startPoint x: 297, startPoint y: 134, endPoint x: 151, endPoint y: 117, distance: 147.1
click at [151, 117] on div "Project Millionaires of Love - The Raga of the Dunes Role Investor Interested I…" at bounding box center [282, 107] width 282 height 94
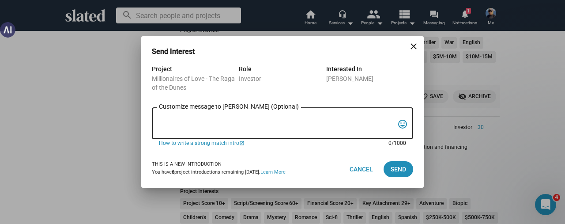
paste textarea "Greetings [PERSON_NAME], since you like unique and powerful projects, Slated su…"
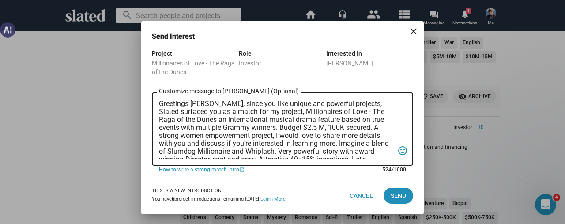
click at [206, 105] on textarea "Greetings [PERSON_NAME], since you like unique and powerful projects, Slated su…" at bounding box center [276, 129] width 235 height 59
type textarea "Greetings [PERSON_NAME], since you like unique and powerful projects, Slated su…"
click at [392, 193] on span "Send" at bounding box center [398, 196] width 15 height 16
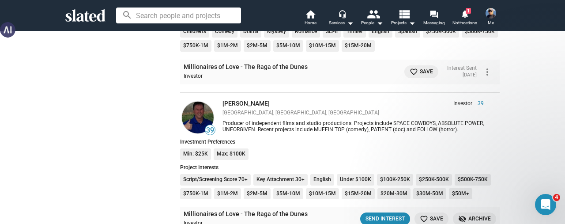
scroll to position [24112, 0]
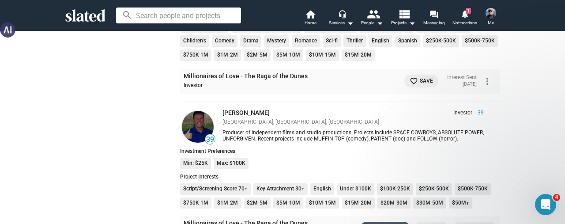
click at [377, 223] on div "Send Interest" at bounding box center [384, 227] width 39 height 9
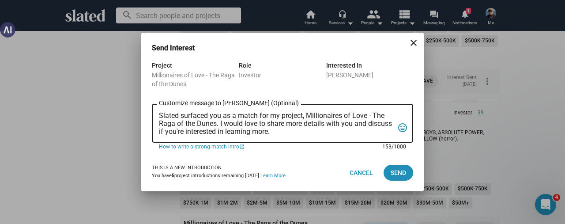
scroll to position [0, 0]
drag, startPoint x: 299, startPoint y: 134, endPoint x: 156, endPoint y: 98, distance: 147.4
click at [156, 98] on form "Project Millionaires of Love - The Raga of the Dunes Role Investor Interested I…" at bounding box center [282, 107] width 261 height 94
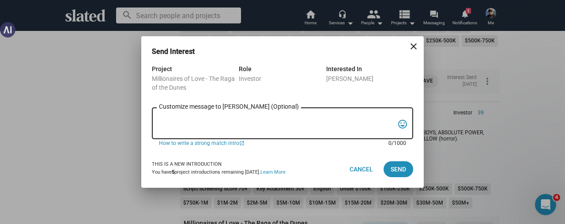
paste textarea "Greetings [PERSON_NAME], since you like unique and powerful projects, Slated su…"
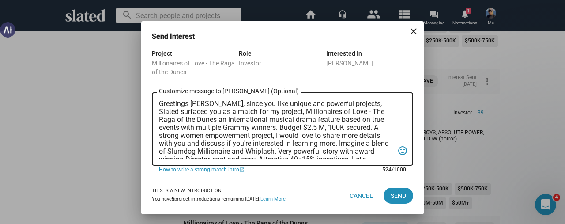
click at [206, 105] on textarea "Greetings [PERSON_NAME], since you like unique and powerful projects, Slated su…" at bounding box center [276, 129] width 235 height 59
type textarea "Greetings [PERSON_NAME], since you like unique and powerful projects, Slated su…"
click at [392, 196] on span "Send" at bounding box center [398, 196] width 15 height 16
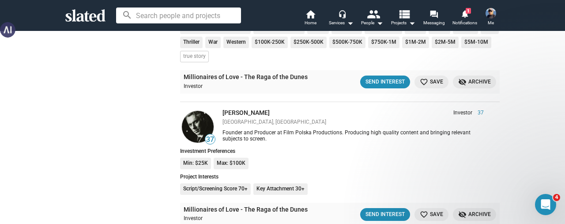
scroll to position [24421, 0]
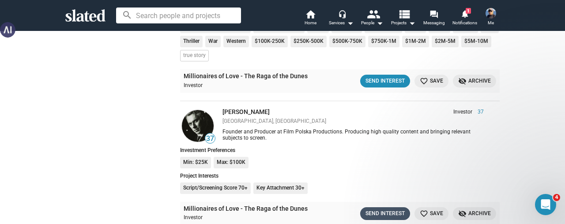
click at [376, 209] on div "Send Interest" at bounding box center [384, 213] width 39 height 9
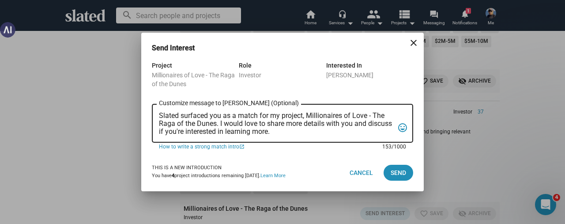
scroll to position [0, 0]
drag, startPoint x: 303, startPoint y: 132, endPoint x: 146, endPoint y: 113, distance: 158.7
click at [146, 113] on div "Project Millionaires of Love - The Raga of the Dunes Role Investor Interested I…" at bounding box center [282, 107] width 282 height 94
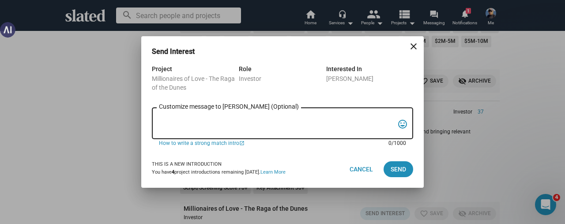
paste textarea "Greetings [PERSON_NAME], since you like unique and powerful projects, Slated su…"
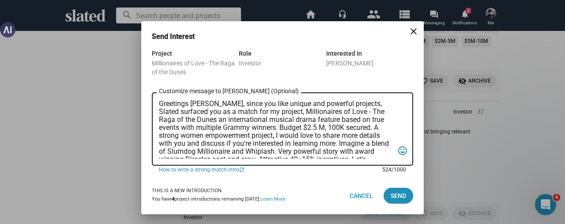
click at [207, 105] on textarea "Greetings [PERSON_NAME], since you like unique and powerful projects, Slated su…" at bounding box center [276, 129] width 235 height 59
type textarea "Greetings [PERSON_NAME], since you like unique and powerful projects, Slated su…"
click at [396, 190] on span "Send" at bounding box center [398, 196] width 15 height 16
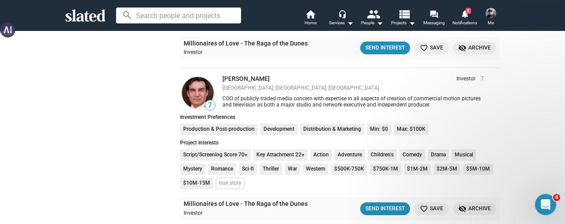
scroll to position [24730, 0]
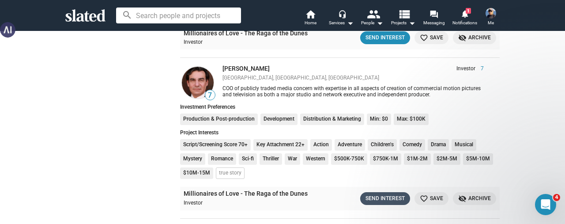
click at [388, 194] on div "Send Interest" at bounding box center [384, 198] width 39 height 9
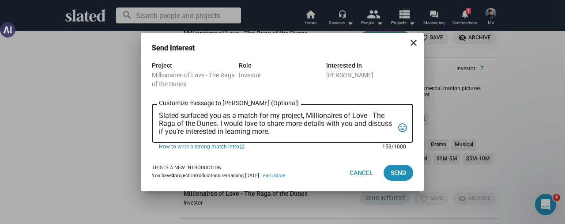
drag, startPoint x: 312, startPoint y: 128, endPoint x: 158, endPoint y: 110, distance: 154.6
click at [158, 110] on div "Slated surfaced you as a match for my project, Millionaires of Love - The Raga …" at bounding box center [282, 122] width 261 height 40
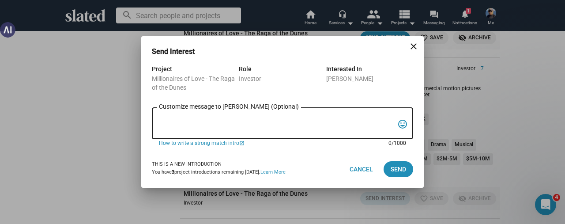
paste textarea "Greetings [PERSON_NAME], since you like unique and powerful projects, Slated su…"
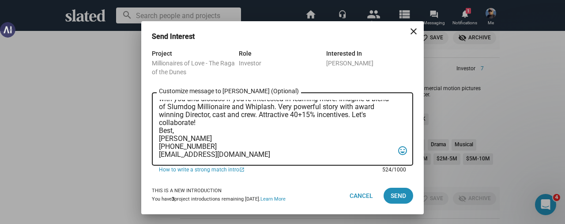
scroll to position [0, 0]
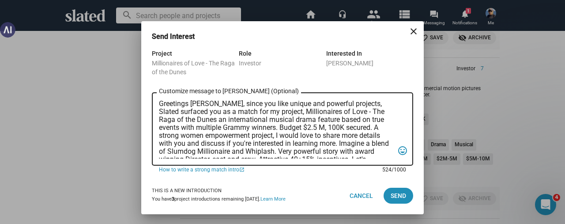
click at [205, 105] on textarea "Greetings [PERSON_NAME], since you like unique and powerful projects, Slated su…" at bounding box center [276, 129] width 235 height 59
type textarea "Greetings [PERSON_NAME], since you like unique and powerful projects, Slated su…"
click at [394, 193] on span "Send" at bounding box center [398, 196] width 15 height 16
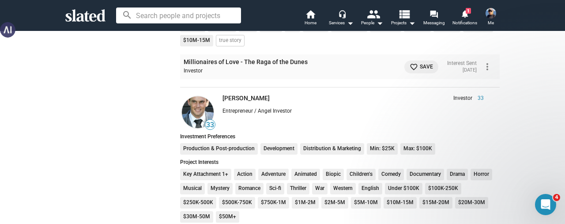
scroll to position [24907, 0]
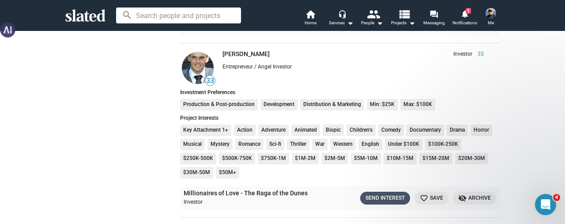
click at [377, 193] on div "Send Interest" at bounding box center [384, 197] width 39 height 9
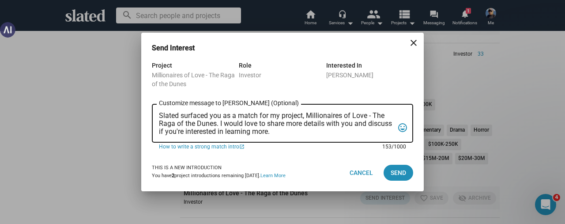
scroll to position [0, 0]
drag, startPoint x: 312, startPoint y: 132, endPoint x: 153, endPoint y: 113, distance: 160.0
click at [153, 113] on div "Slated surfaced you as a match for my project, Millionaires of Love - The Raga …" at bounding box center [282, 122] width 261 height 40
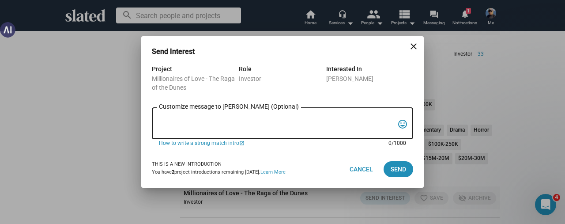
paste textarea "Greetings [PERSON_NAME], since you like unique and powerful projects, Slated su…"
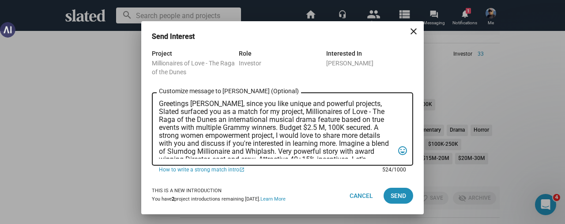
click at [206, 105] on textarea "Greetings [PERSON_NAME], since you like unique and powerful projects, Slated su…" at bounding box center [276, 129] width 235 height 59
type textarea "Greetings [PERSON_NAME], since you like unique and powerful projects, Slated su…"
click at [393, 197] on span "Send" at bounding box center [398, 196] width 15 height 16
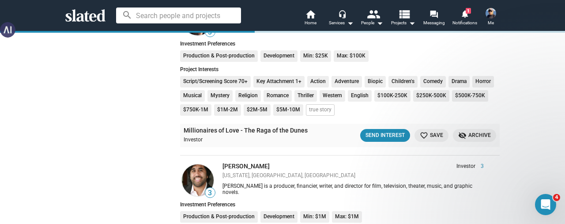
scroll to position [25304, 0]
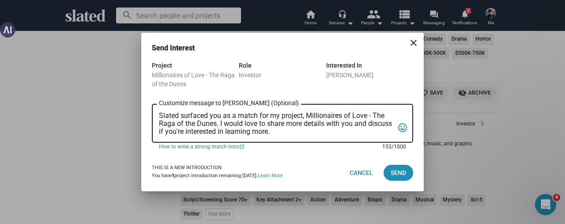
scroll to position [0, 0]
drag, startPoint x: 305, startPoint y: 133, endPoint x: 141, endPoint y: 114, distance: 164.3
click at [141, 114] on div "Project Millionaires of Love - The Raga of the Dunes Role Investor Interested I…" at bounding box center [282, 107] width 282 height 94
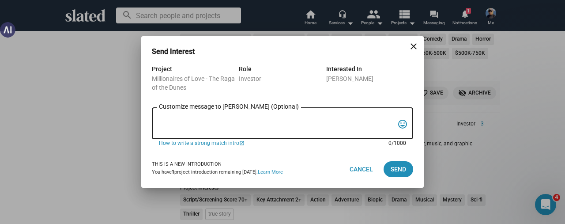
paste textarea "Greetings [PERSON_NAME], since you like unique and powerful projects, Slated su…"
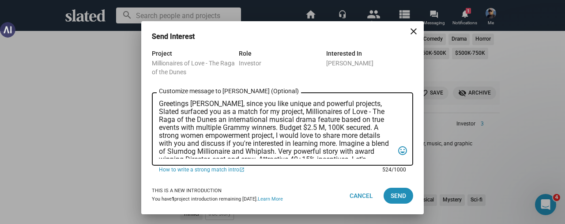
click at [204, 104] on textarea "Greetings [PERSON_NAME], since you like unique and powerful projects, Slated su…" at bounding box center [276, 129] width 235 height 59
type textarea "Greetings [PERSON_NAME], since you like unique and powerful projects, Slated su…"
click at [401, 198] on span "Send" at bounding box center [398, 196] width 15 height 16
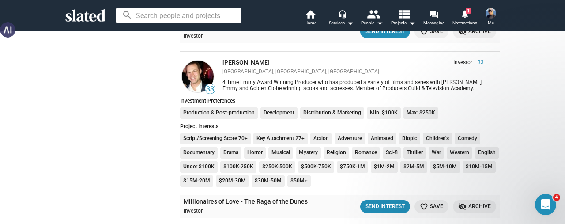
scroll to position [25834, 0]
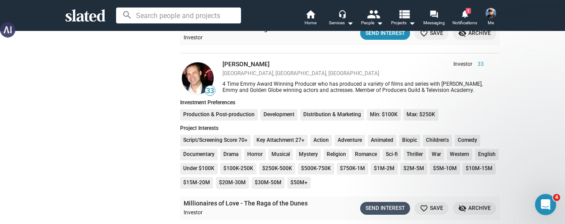
click at [367, 203] on div "Send Interest" at bounding box center [384, 207] width 39 height 9
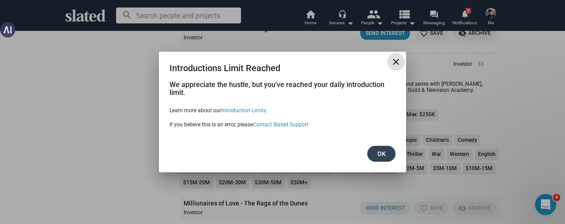
click at [382, 155] on span "Ok" at bounding box center [381, 154] width 14 height 16
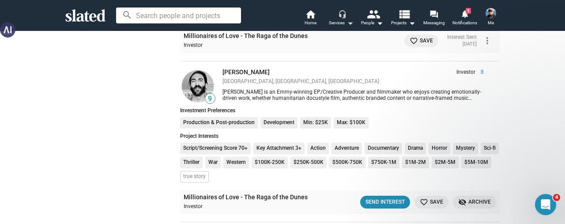
scroll to position [24289, 0]
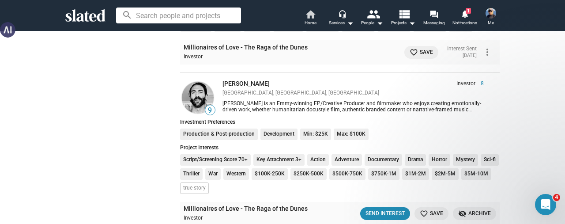
click at [312, 15] on mat-icon "home" at bounding box center [310, 14] width 11 height 11
